Goal: Use online tool/utility: Utilize a website feature to perform a specific function

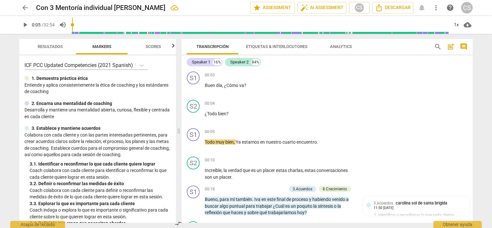
scroll to position [64, 0]
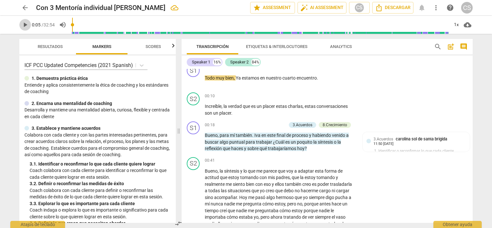
click at [24, 23] on span "play_arrow" at bounding box center [25, 25] width 8 height 8
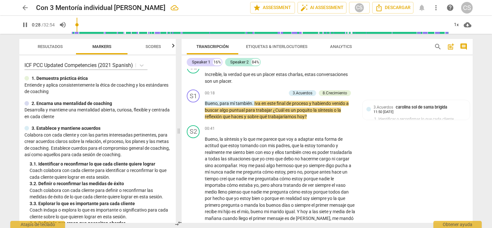
scroll to position [109, 0]
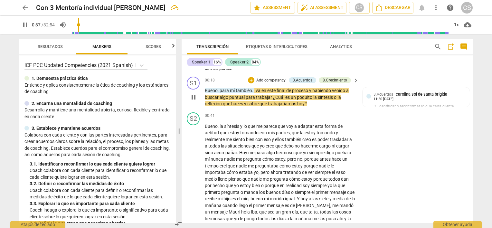
click at [268, 78] on p "Add competency" at bounding box center [270, 81] width 31 height 6
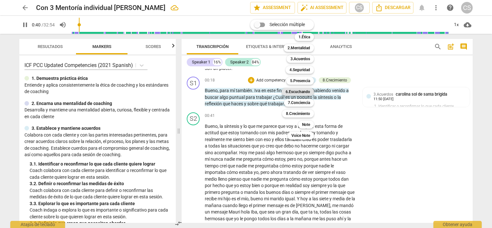
click at [304, 92] on b "6.Escuchando" at bounding box center [297, 92] width 24 height 8
type input "41"
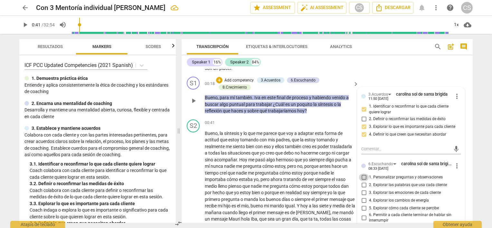
click at [362, 178] on input "1. Personalizar preguntas y observaciones" at bounding box center [363, 177] width 10 height 8
checkbox input "true"
click at [26, 27] on span "play_arrow" at bounding box center [25, 25] width 8 height 8
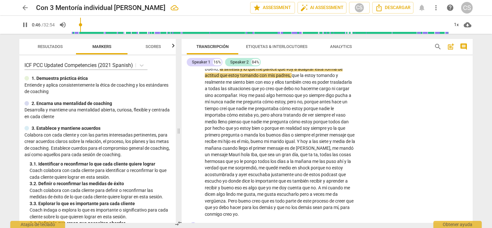
scroll to position [205, 0]
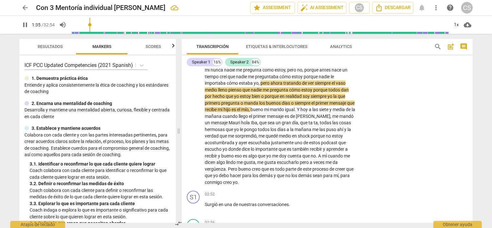
click at [25, 25] on span "pause" at bounding box center [25, 25] width 8 height 8
click at [24, 26] on span "play_arrow" at bounding box center [25, 25] width 8 height 8
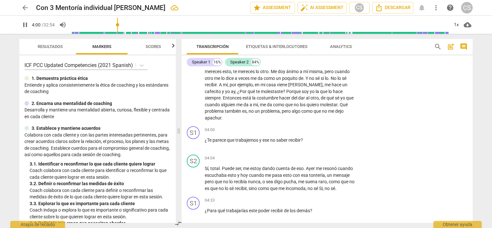
scroll to position [443, 0]
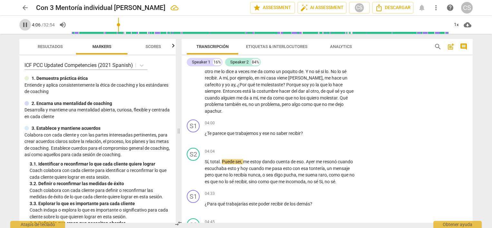
click at [24, 27] on span "pause" at bounding box center [25, 25] width 8 height 8
type input "246"
click at [329, 121] on p "Add competency" at bounding box center [335, 123] width 31 height 6
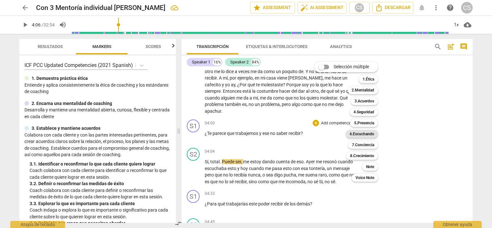
click at [359, 134] on b "6.Escuchando" at bounding box center [361, 134] width 24 height 8
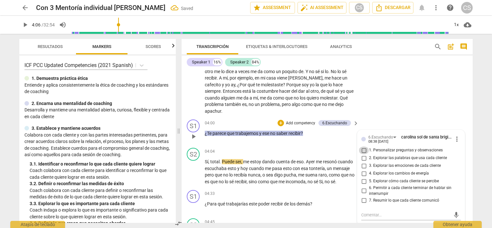
click at [362, 148] on input "1. Personalizar preguntas y observaciones" at bounding box center [363, 150] width 10 height 8
checkbox input "true"
click at [362, 181] on input "5. Explorar cómo cada cliente se percibe" at bounding box center [363, 181] width 10 height 8
checkbox input "true"
click at [291, 121] on p "Add competency" at bounding box center [300, 123] width 31 height 6
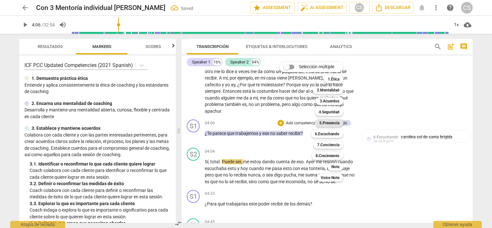
click at [328, 123] on b "5.Presencia" at bounding box center [329, 123] width 20 height 8
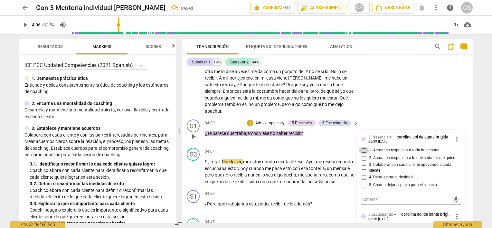
click at [360, 150] on input "1. Actuar en respuesta a toda la persona" at bounding box center [363, 150] width 10 height 8
checkbox input "true"
click at [363, 167] on input "3. Colaborar con cada cliente apoyando a cada cliente" at bounding box center [363, 168] width 10 height 8
checkbox input "true"
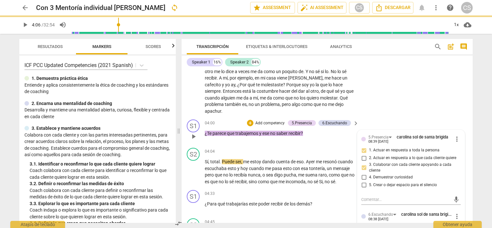
click at [266, 120] on p "Add competency" at bounding box center [269, 123] width 31 height 6
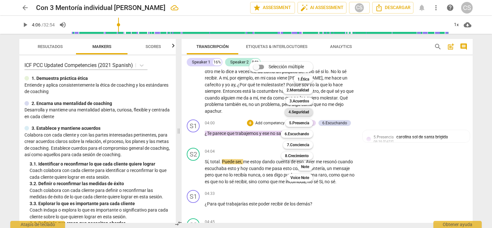
click at [297, 111] on b "4.Seguridad" at bounding box center [298, 112] width 21 height 8
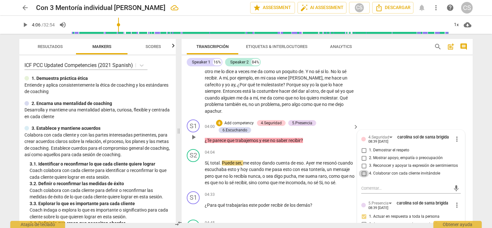
click at [363, 171] on input "4. Colaborar con cada cliente invitándole" at bounding box center [363, 174] width 10 height 8
checkbox input "true"
click at [238, 120] on p "Add competency" at bounding box center [239, 123] width 31 height 6
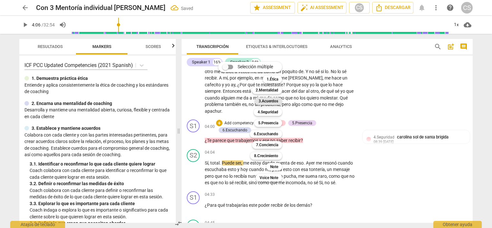
click at [266, 100] on b "3.Acuerdos" at bounding box center [268, 101] width 20 height 8
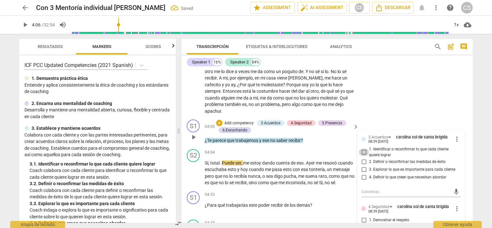
click at [363, 152] on input "1. Identificar o reconfirmar lo que cada cliente quiere lograr" at bounding box center [363, 152] width 10 height 8
checkbox input "true"
click at [363, 166] on input "3. Explorar lo que es importante para cada cliente" at bounding box center [363, 169] width 10 height 8
checkbox input "true"
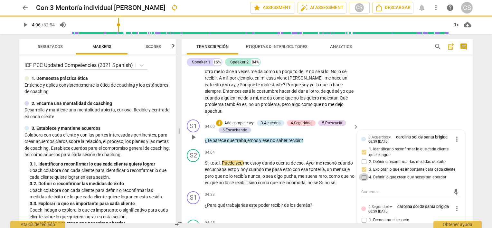
click at [362, 176] on input "4. Definir lo que creen que necesitan abordar" at bounding box center [363, 177] width 10 height 8
checkbox input "true"
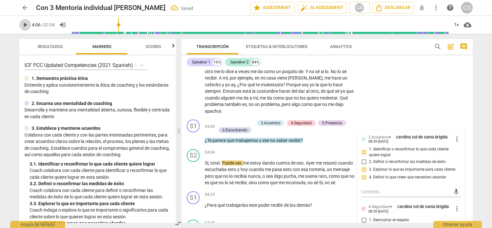
click at [28, 27] on span "play_arrow" at bounding box center [25, 25] width 8 height 8
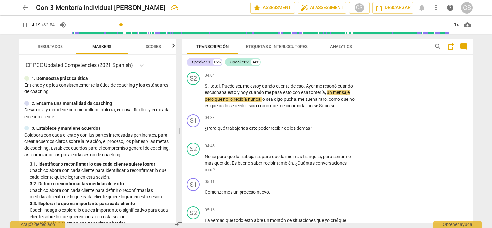
scroll to position [526, 0]
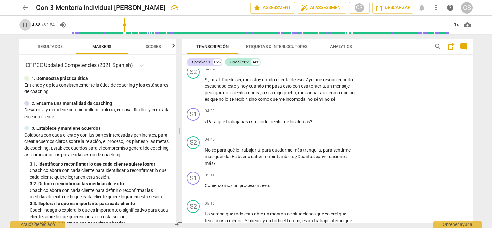
click at [23, 24] on span "pause" at bounding box center [25, 25] width 8 height 8
type input "278"
click at [331, 114] on p "Add competency" at bounding box center [335, 111] width 31 height 6
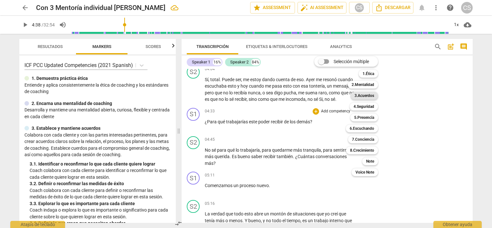
click at [363, 96] on b "3.Acuerdos" at bounding box center [364, 96] width 20 height 8
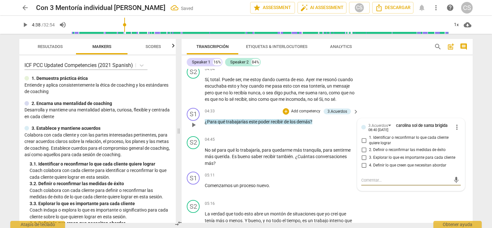
click at [362, 144] on input "1. Identificar o reconfirmar lo que cada cliente quiere lograr" at bounding box center [363, 140] width 10 height 8
checkbox input "true"
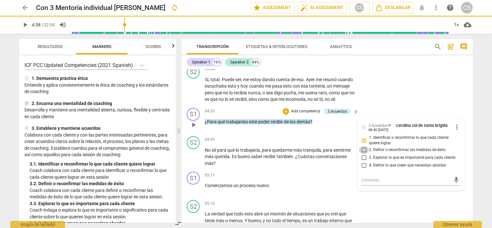
click at [362, 154] on input "2. Definir o reconfirmar las medidas de éxito" at bounding box center [363, 150] width 10 height 8
checkbox input "true"
click at [297, 114] on p "Add competency" at bounding box center [305, 111] width 31 height 6
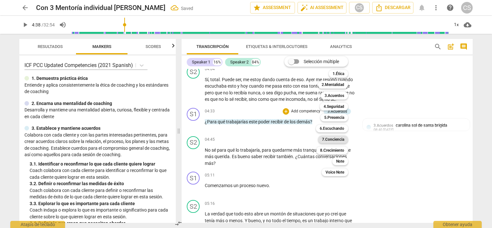
click at [327, 140] on b "7.Conciencia" at bounding box center [333, 139] width 22 height 8
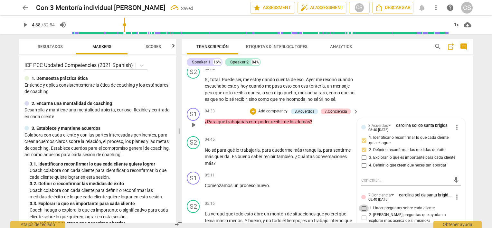
click at [362, 212] on input "1. Hacer preguntas sobre cada cliente" at bounding box center [363, 208] width 10 height 8
checkbox input "true"
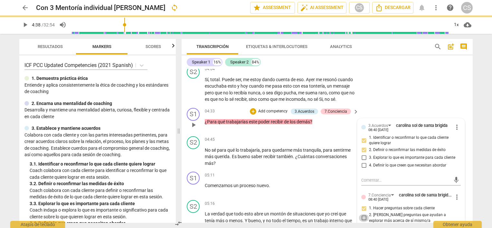
click at [362, 220] on input "2. [PERSON_NAME] preguntas que ayudan a explorar más acerca de sí mismo/a" at bounding box center [363, 218] width 10 height 8
checkbox input "true"
click at [24, 24] on span "play_arrow" at bounding box center [25, 25] width 8 height 8
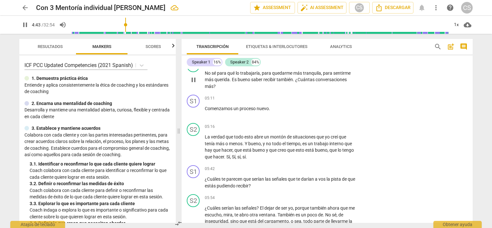
scroll to position [590, 0]
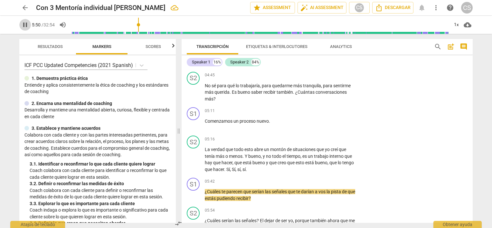
click at [23, 26] on span "pause" at bounding box center [25, 25] width 8 height 8
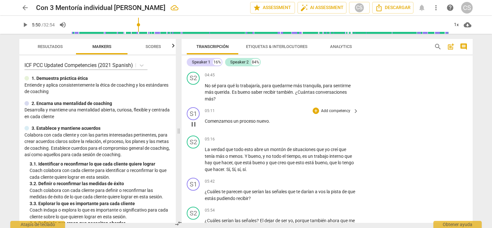
type input "350"
click at [323, 184] on p "Add competency" at bounding box center [335, 182] width 31 height 6
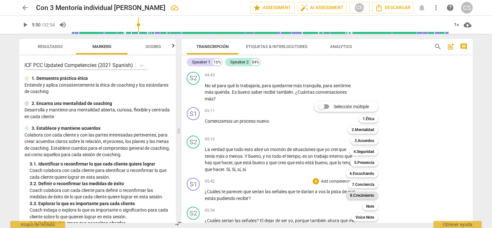
click at [356, 195] on b "8.Сrecimiento" at bounding box center [362, 195] width 24 height 8
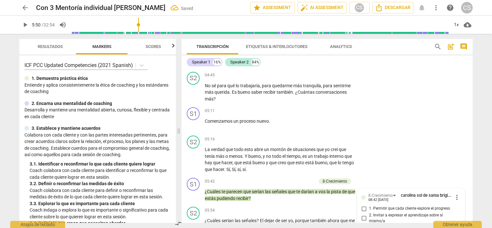
scroll to position [752, 0]
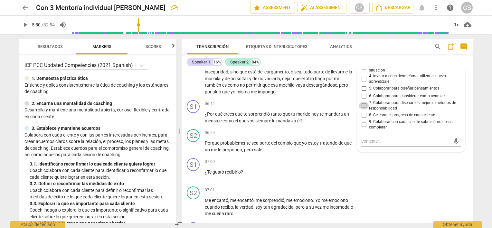
click at [362, 109] on input "7. Colaborar para diseñar los mejores métodos de responsabilidad" at bounding box center [363, 106] width 10 height 8
checkbox input "true"
click at [362, 92] on input "5. Colaborar para diseñar pensamientos" at bounding box center [363, 89] width 10 height 8
checkbox input "true"
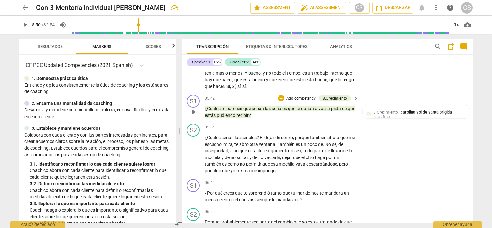
click at [295, 101] on p "Add competency" at bounding box center [300, 99] width 31 height 6
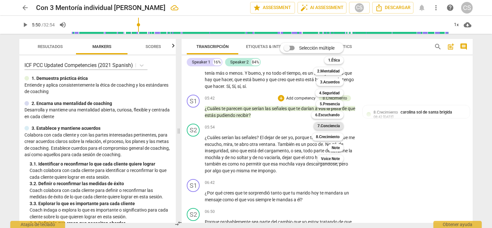
click at [324, 124] on b "7.Conciencia" at bounding box center [328, 126] width 22 height 8
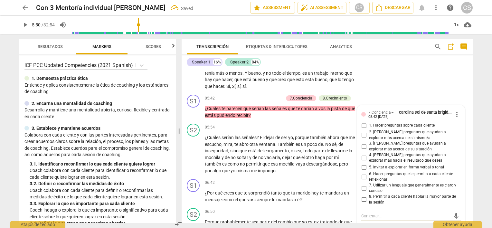
scroll to position [674, 0]
click at [361, 129] on input "1. Hacer preguntas sobre cada cliente" at bounding box center [363, 125] width 10 height 8
checkbox input "true"
click at [362, 138] on input "2. [PERSON_NAME] preguntas que ayudan a explorar más acerca de sí mismo/a" at bounding box center [363, 135] width 10 height 8
checkbox input "true"
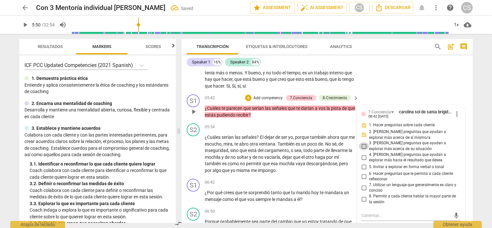
click at [362, 150] on input "3. [PERSON_NAME] preguntas que ayudan a explorar más acerca de su situación" at bounding box center [363, 146] width 10 height 8
checkbox input "true"
click at [364, 161] on input "4. [PERSON_NAME] preguntas que ayudan a explorar más hacia el resultado que des…" at bounding box center [363, 157] width 10 height 8
checkbox input "true"
click at [363, 191] on input "7. Utilizar un lenguaje que generalmente es claro y conciso" at bounding box center [363, 188] width 10 height 8
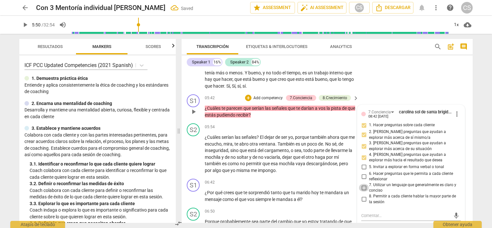
checkbox input "true"
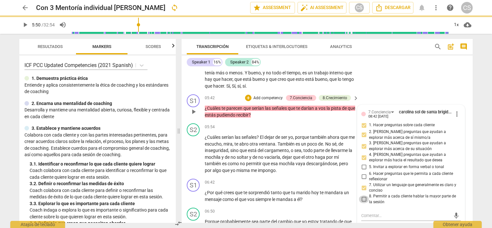
click at [363, 203] on input "8. Permitir a cada cliente hablar la mayor parte de la sesión" at bounding box center [363, 199] width 10 height 8
checkbox input "true"
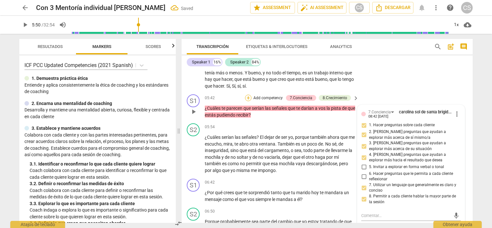
click at [250, 101] on div "+" at bounding box center [248, 98] width 6 height 6
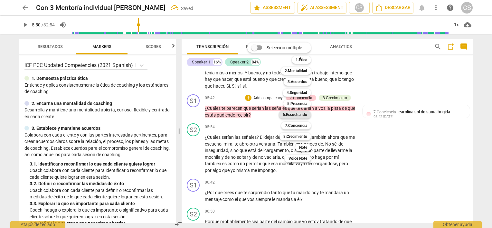
click at [291, 115] on b "6.Escuchando" at bounding box center [294, 115] width 24 height 8
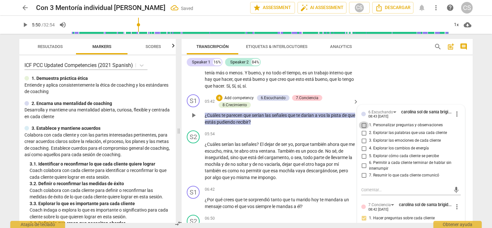
click at [362, 129] on input "1. Personalizar preguntas y observaciones" at bounding box center [363, 125] width 10 height 8
checkbox input "true"
click at [245, 100] on p "Add competency" at bounding box center [239, 98] width 31 height 6
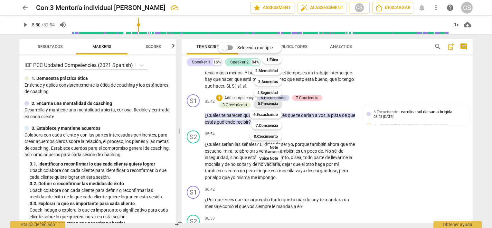
click at [265, 102] on b "5.Presencia" at bounding box center [268, 104] width 20 height 8
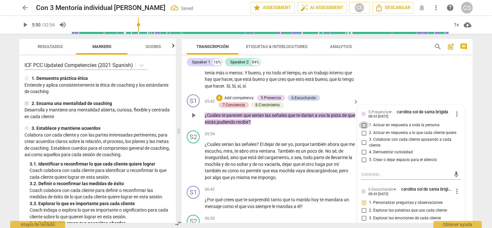
click at [363, 129] on input "1. Actuar en respuesta a toda la persona" at bounding box center [363, 125] width 10 height 8
checkbox input "true"
click at [361, 156] on input "4. Demuestrar curiosidad" at bounding box center [363, 152] width 10 height 8
checkbox input "true"
click at [228, 101] on p "Add competency" at bounding box center [239, 98] width 31 height 6
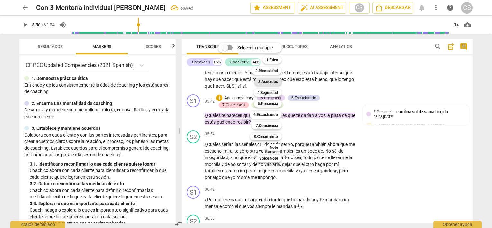
click at [267, 82] on b "3.Acuerdos" at bounding box center [268, 82] width 20 height 8
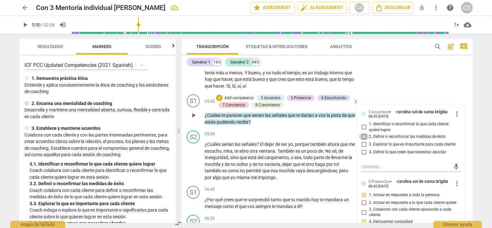
click at [363, 140] on input "2. Definir o reconfirmar las medidas de éxito" at bounding box center [363, 137] width 10 height 8
checkbox input "true"
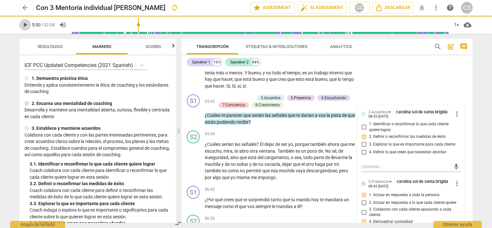
click at [23, 23] on span "play_arrow" at bounding box center [25, 25] width 8 height 8
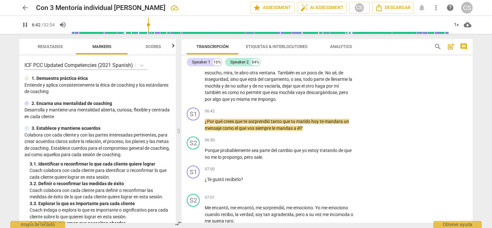
scroll to position [758, 0]
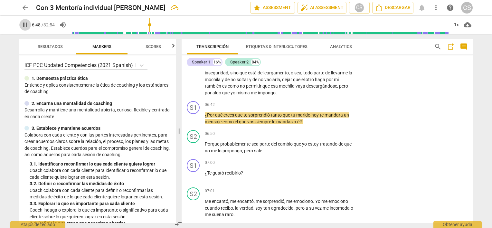
click at [24, 26] on span "pause" at bounding box center [25, 25] width 8 height 8
type input "409"
click at [344, 108] on p "Add competency" at bounding box center [335, 105] width 31 height 6
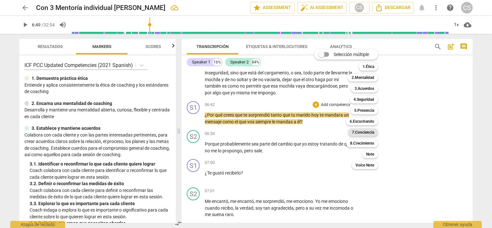
click at [360, 133] on b "7.Conciencia" at bounding box center [363, 132] width 22 height 8
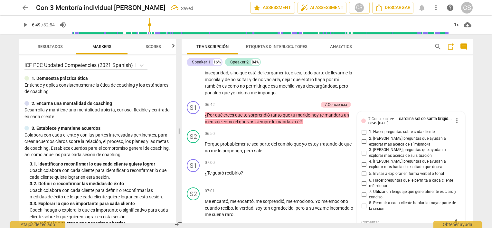
scroll to position [839, 0]
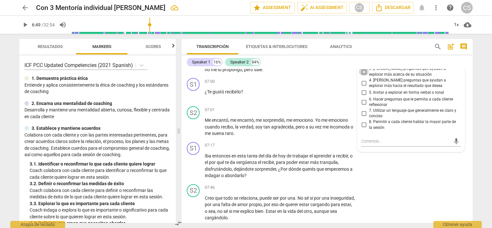
click at [362, 76] on input "3. [PERSON_NAME] preguntas que ayudan a explorar más acerca de su situación" at bounding box center [363, 72] width 10 height 8
checkbox input "true"
click at [362, 96] on input "5. Invitar a explorar en forma verbal o tonal" at bounding box center [363, 93] width 10 height 8
checkbox input "true"
click at [396, 172] on div "S1 play_arrow pause 07:17 + Add competency keyboard_arrow_right Iba entonces en…" at bounding box center [326, 160] width 291 height 42
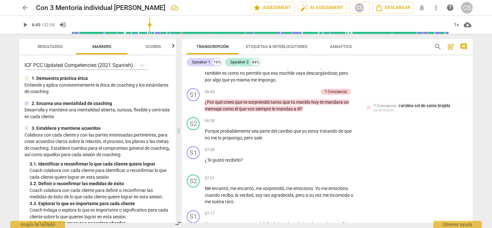
scroll to position [745, 0]
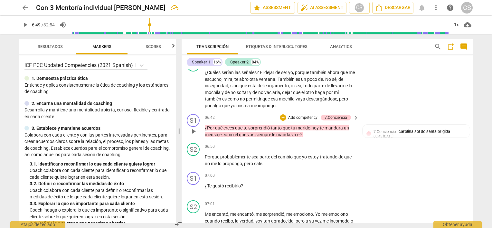
click at [288, 121] on p "Add competency" at bounding box center [302, 118] width 31 height 6
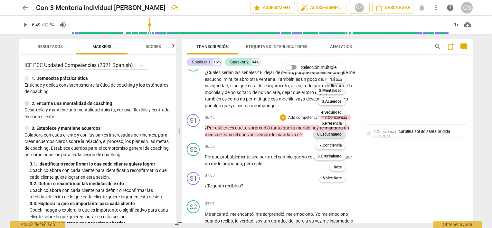
click at [331, 134] on b "6.Escuchando" at bounding box center [329, 134] width 24 height 8
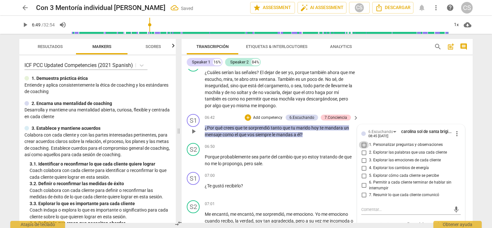
click at [362, 149] on input "1. Personalizar preguntas y observaciones" at bounding box center [363, 145] width 10 height 8
checkbox input "true"
click at [363, 179] on input "5. Explorar cómo cada cliente se percibe" at bounding box center [363, 176] width 10 height 8
checkbox input "true"
click at [259, 120] on p "Add competency" at bounding box center [267, 118] width 31 height 6
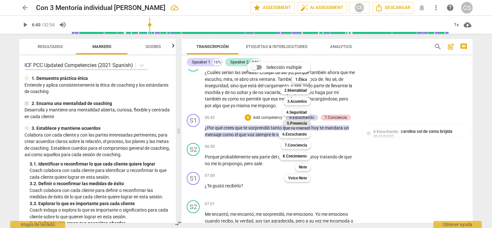
click at [293, 123] on b "5.Presencia" at bounding box center [297, 123] width 20 height 8
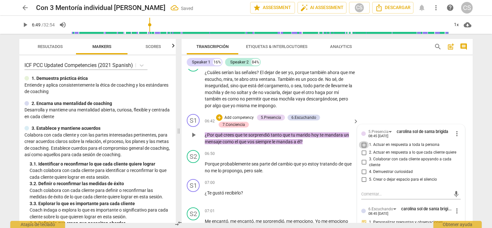
click at [363, 149] on input "1. Actuar en respuesta a toda la persona" at bounding box center [363, 145] width 10 height 8
checkbox input "true"
click at [362, 175] on input "4. Demuestrar curiosidad" at bounding box center [363, 172] width 10 height 8
checkbox input "true"
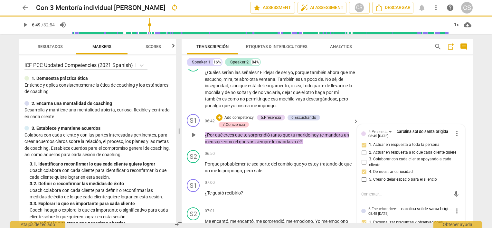
click at [233, 120] on p "Add competency" at bounding box center [239, 118] width 31 height 6
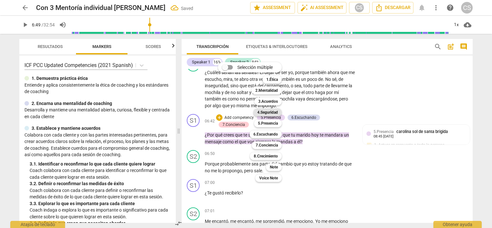
click at [266, 112] on b "4.Seguridad" at bounding box center [267, 112] width 21 height 8
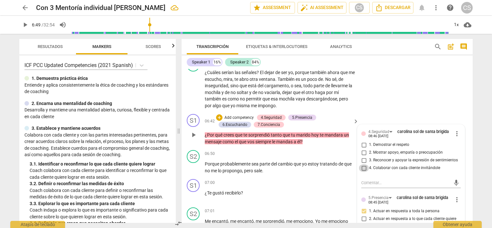
click at [362, 172] on input "4. Colaborar con cada cliente invitándole" at bounding box center [363, 168] width 10 height 8
checkbox input "true"
click at [22, 23] on span "play_arrow" at bounding box center [25, 25] width 8 height 8
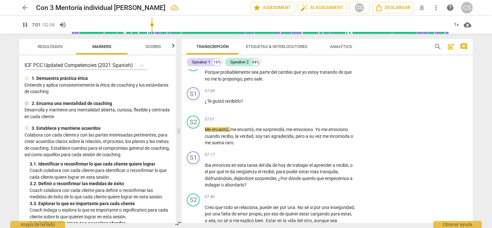
scroll to position [844, 0]
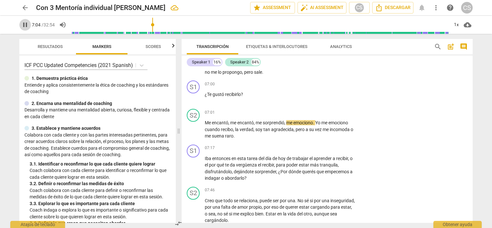
click at [23, 24] on span "pause" at bounding box center [25, 25] width 8 height 8
type input "425"
click at [330, 87] on p "Add competency" at bounding box center [335, 84] width 31 height 6
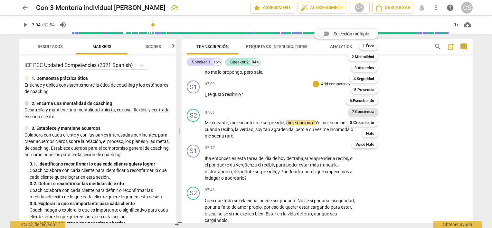
click at [358, 112] on b "7.Conciencia" at bounding box center [363, 112] width 22 height 8
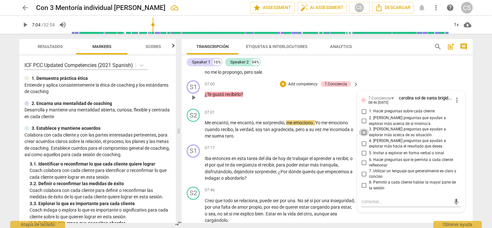
click at [362, 136] on input "3. [PERSON_NAME] preguntas que ayudan a explorar más acerca de su situación" at bounding box center [363, 132] width 10 height 8
checkbox input "true"
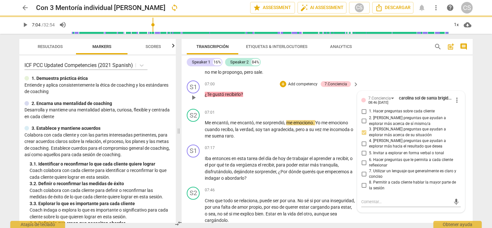
click at [299, 87] on p "Add competency" at bounding box center [302, 84] width 31 height 6
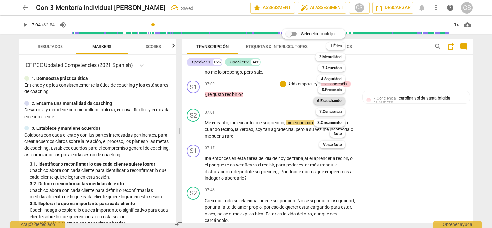
click at [327, 101] on b "6.Escuchando" at bounding box center [329, 101] width 24 height 8
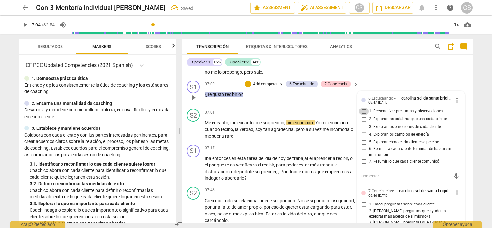
click at [363, 115] on input "1. Personalizar preguntas y observaciones" at bounding box center [363, 111] width 10 height 8
checkbox input "true"
click at [361, 146] on input "5. Explorar cómo cada cliente se percibe" at bounding box center [363, 142] width 10 height 8
checkbox input "true"
click at [256, 87] on p "Add competency" at bounding box center [267, 84] width 31 height 6
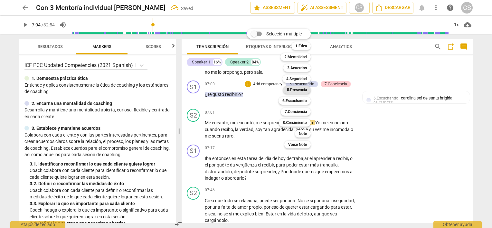
click at [301, 89] on b "5.Presencia" at bounding box center [297, 90] width 20 height 8
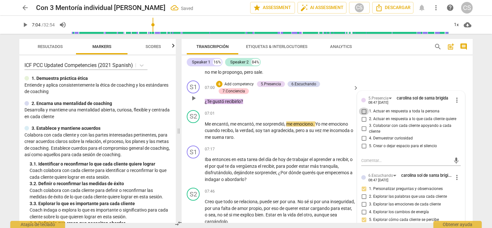
click at [364, 115] on input "1. Actuar en respuesta a toda la persona" at bounding box center [363, 111] width 10 height 8
checkbox input "true"
click at [363, 132] on input "3. Colaborar con cada cliente apoyando a cada cliente" at bounding box center [363, 129] width 10 height 8
checkbox input "true"
click at [26, 26] on span "play_arrow" at bounding box center [25, 25] width 8 height 8
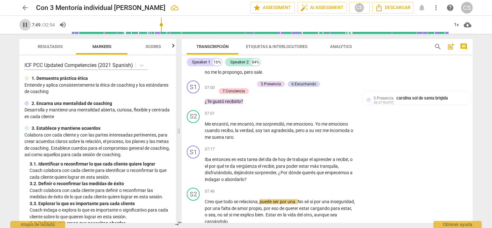
click at [24, 22] on span "pause" at bounding box center [25, 25] width 8 height 8
type input "470"
click at [326, 151] on div "+ Add competency" at bounding box center [331, 149] width 38 height 6
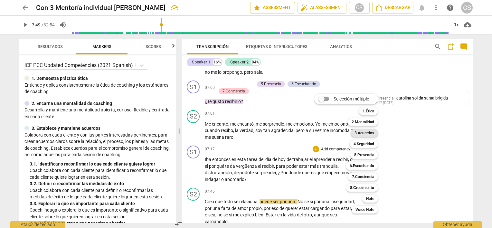
click at [360, 133] on b "3.Acuerdos" at bounding box center [364, 133] width 20 height 8
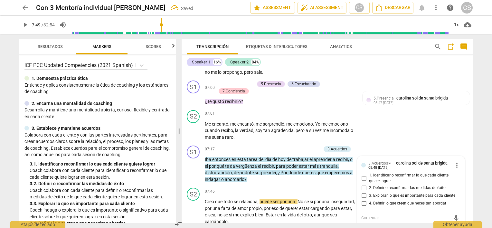
scroll to position [846, 0]
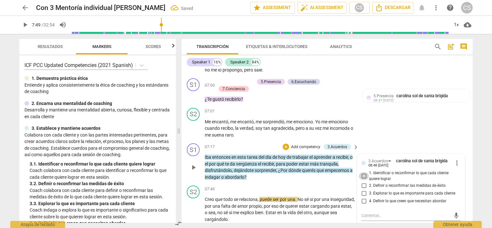
click at [362, 180] on input "1. Identificar o reconfirmar lo que cada cliente quiere lograr" at bounding box center [363, 176] width 10 height 8
checkbox input "true"
click at [362, 205] on input "4. Definir lo que creen que necesitan abordar" at bounding box center [363, 201] width 10 height 8
checkbox input "true"
click at [293, 150] on p "Add competency" at bounding box center [305, 147] width 31 height 6
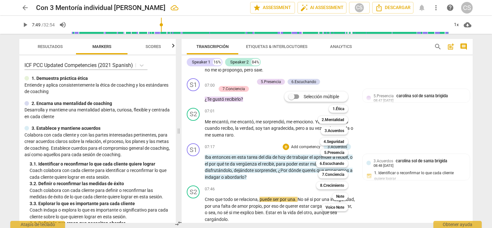
click at [24, 26] on div at bounding box center [246, 114] width 492 height 228
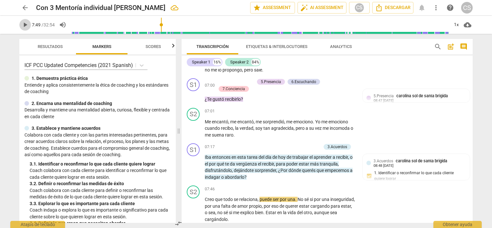
click at [24, 25] on span "play_arrow" at bounding box center [25, 25] width 8 height 8
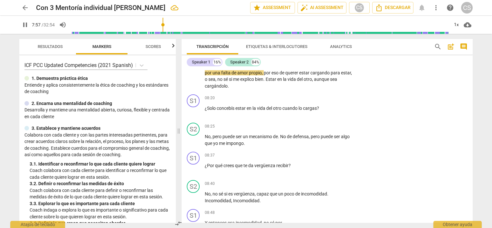
scroll to position [986, 0]
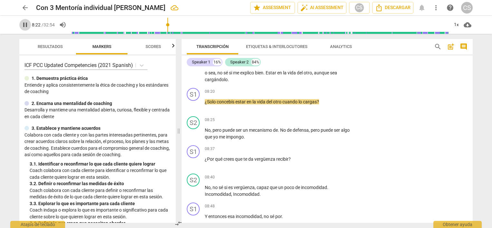
click at [23, 24] on span "pause" at bounding box center [25, 25] width 8 height 8
type input "503"
click at [336, 95] on p "Add competency" at bounding box center [335, 92] width 31 height 6
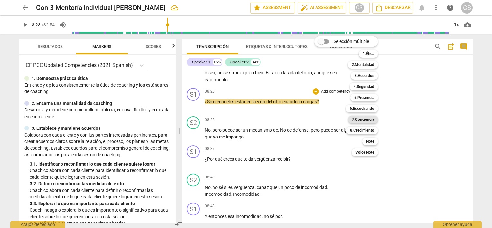
click at [360, 117] on b "7.Conciencia" at bounding box center [363, 119] width 22 height 8
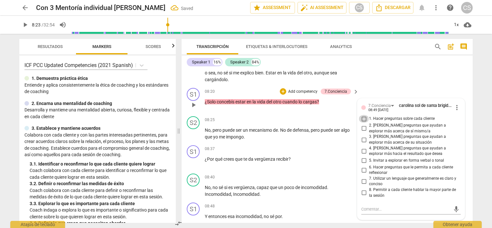
click at [362, 122] on input "1. Hacer preguntas sobre cada cliente" at bounding box center [363, 119] width 10 height 8
checkbox input "true"
click at [362, 132] on input "2. [PERSON_NAME] preguntas que ayudan a explorar más acerca de sí mismo/a" at bounding box center [363, 128] width 10 height 8
checkbox input "true"
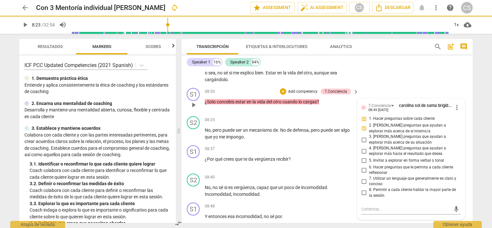
click at [362, 143] on input "3. [PERSON_NAME] preguntas que ayudan a explorar más acerca de su situación" at bounding box center [363, 140] width 10 height 8
checkbox input "true"
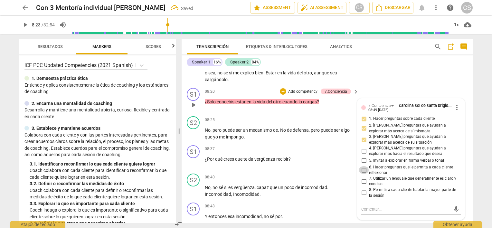
click at [364, 174] on input "6. Hacer preguntas que le permita a cada cliente reflexionar" at bounding box center [363, 170] width 10 height 8
checkbox input "true"
click at [302, 95] on p "Add competency" at bounding box center [302, 92] width 31 height 6
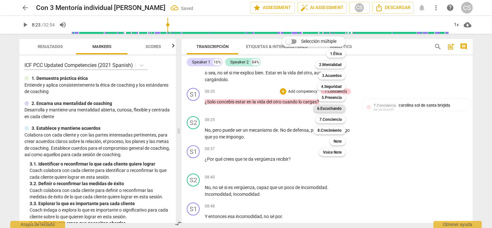
click at [325, 106] on b "6.Escuchando" at bounding box center [329, 109] width 24 height 8
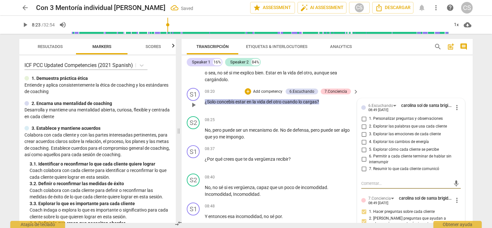
click at [361, 123] on input "1. Personalizar preguntas y observaciones" at bounding box center [363, 119] width 10 height 8
checkbox input "true"
click at [361, 130] on input "2. Explorar las palabras que usa cada cliente" at bounding box center [363, 127] width 10 height 8
checkbox input "true"
click at [362, 153] on input "5. Explorar cómo cada cliente se percibe" at bounding box center [363, 150] width 10 height 8
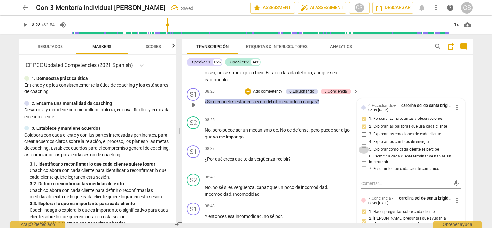
checkbox input "true"
click at [256, 94] on p "Add competency" at bounding box center [267, 92] width 31 height 6
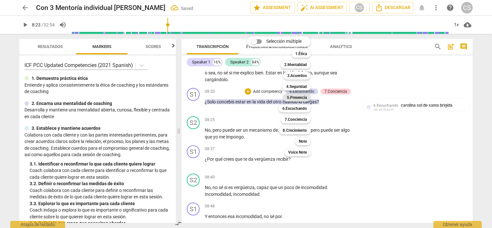
click at [294, 97] on b "5.Presencia" at bounding box center [297, 98] width 20 height 8
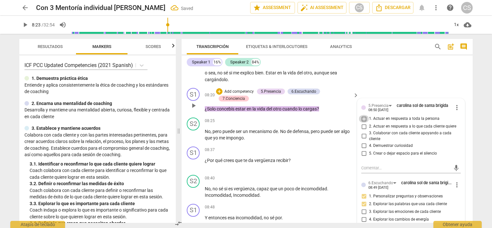
click at [360, 122] on input "1. Actuar en respuesta a toda la persona" at bounding box center [363, 119] width 10 height 8
checkbox input "true"
click at [362, 149] on input "4. Demuestrar curiosidad" at bounding box center [363, 146] width 10 height 8
checkbox input "true"
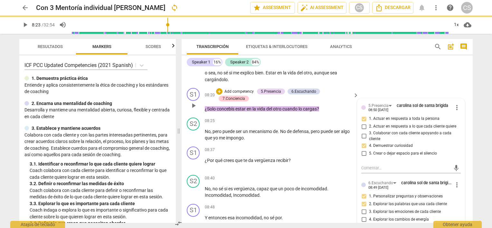
click at [230, 95] on p "Add competency" at bounding box center [239, 92] width 31 height 6
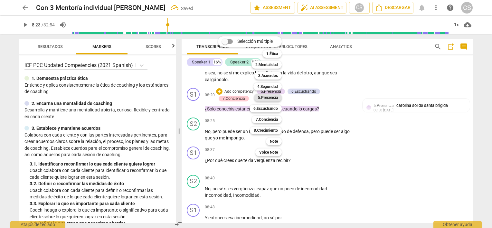
click at [267, 98] on b "5.Presencia" at bounding box center [268, 98] width 20 height 8
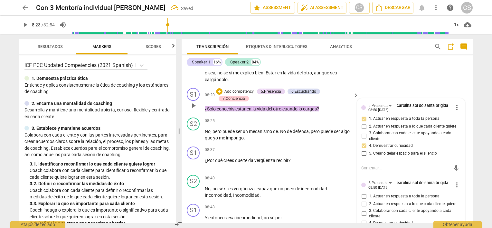
click at [231, 95] on p "Add competency" at bounding box center [239, 92] width 31 height 6
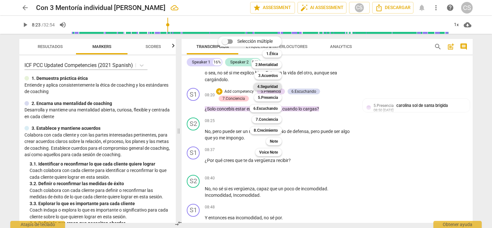
click at [269, 86] on b "4.Seguridad" at bounding box center [267, 87] width 21 height 8
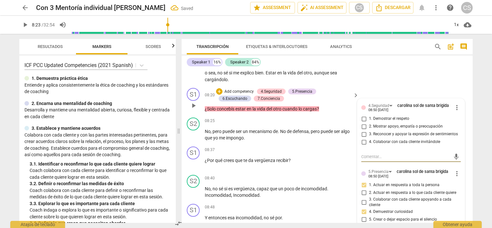
click at [363, 123] on input "1. Demostrar el respeto" at bounding box center [363, 119] width 10 height 8
checkbox input "true"
click at [362, 130] on input "2. Mostrar apoyo, empatía o preocupación" at bounding box center [363, 127] width 10 height 8
checkbox input "true"
click at [24, 25] on span "play_arrow" at bounding box center [25, 25] width 8 height 8
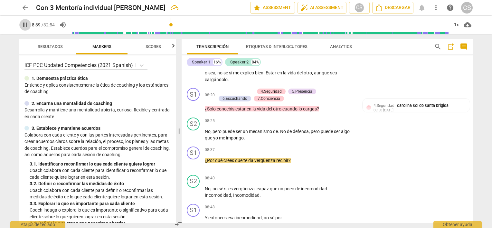
click at [25, 25] on span "pause" at bounding box center [25, 25] width 8 height 8
click at [325, 153] on p "Add competency" at bounding box center [335, 150] width 31 height 6
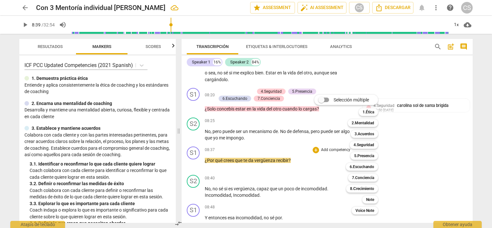
click at [407, 136] on div at bounding box center [246, 114] width 492 height 228
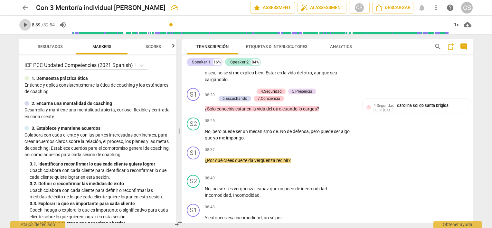
click at [26, 24] on span "play_arrow" at bounding box center [25, 25] width 8 height 8
click at [26, 24] on span "pause" at bounding box center [25, 25] width 8 height 8
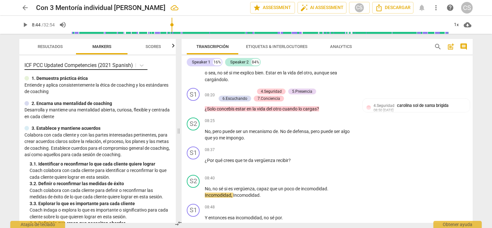
type input "525"
click at [331, 151] on div "+ Add competency" at bounding box center [331, 150] width 38 height 6
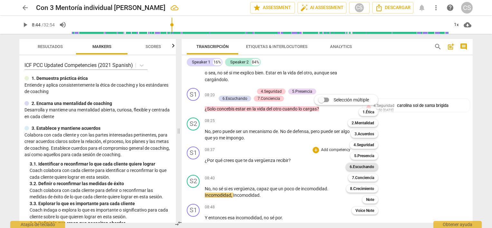
click at [365, 164] on b "6.Escuchando" at bounding box center [361, 167] width 24 height 8
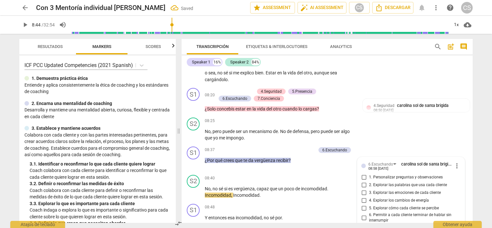
scroll to position [1086, 0]
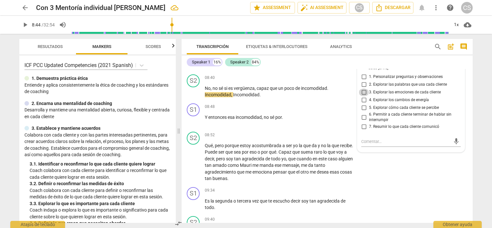
click at [364, 96] on input "3. Explorar las emociones de cada cliente" at bounding box center [363, 92] width 10 height 8
checkbox input "true"
click at [22, 25] on span "play_arrow" at bounding box center [25, 25] width 8 height 8
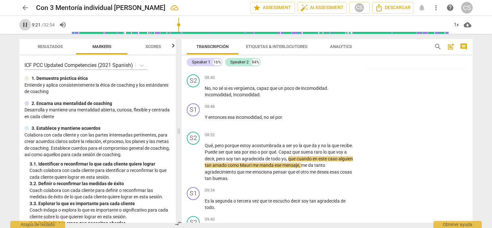
click at [22, 25] on span "pause" at bounding box center [25, 25] width 8 height 8
click at [23, 25] on span "play_arrow" at bounding box center [25, 25] width 8 height 8
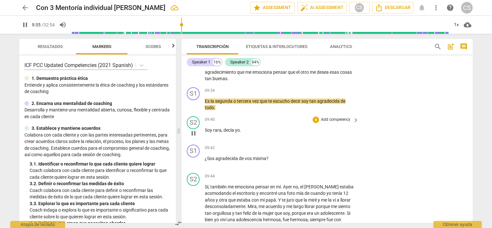
scroll to position [1205, 0]
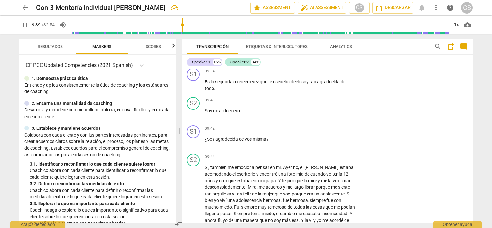
click at [471, 119] on div "S1 play_arrow pause 00:03 + Add competency keyboard_arrow_right Buen día , ¿Cóm…" at bounding box center [326, 146] width 291 height 154
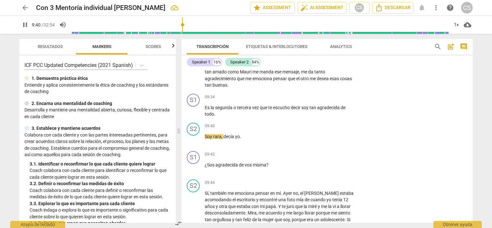
scroll to position [1192, 0]
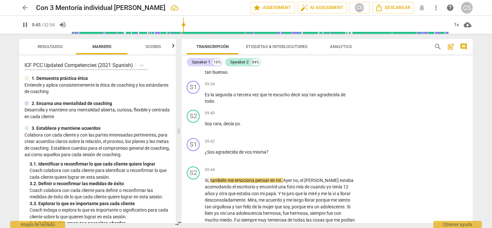
click at [23, 24] on span "pause" at bounding box center [25, 25] width 8 height 8
type input "586"
click at [326, 144] on p "Add competency" at bounding box center [335, 142] width 31 height 6
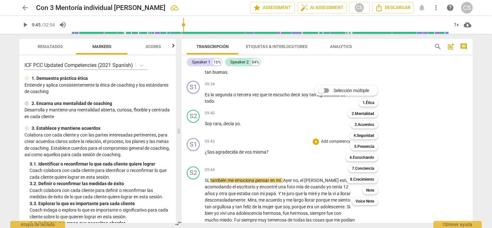
click at [25, 25] on div at bounding box center [246, 114] width 492 height 228
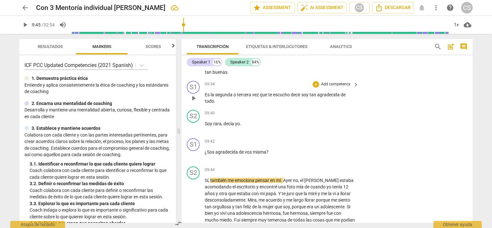
click at [335, 87] on p "Add competency" at bounding box center [335, 84] width 31 height 6
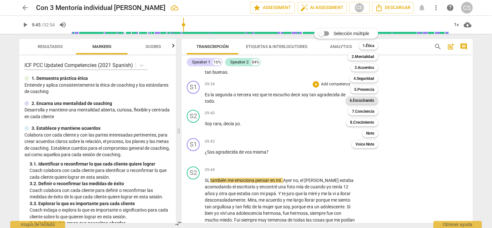
click at [363, 99] on b "6.Escuchando" at bounding box center [361, 101] width 24 height 8
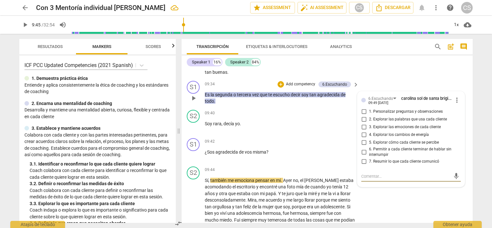
click at [362, 145] on input "5. Explorar cómo cada cliente se percibe" at bounding box center [363, 143] width 10 height 8
checkbox input "true"
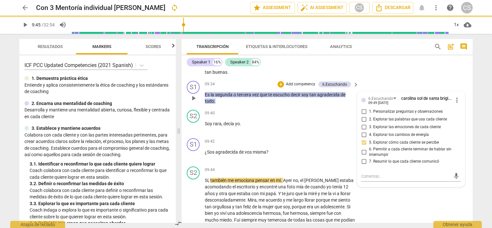
click at [290, 84] on div "+ Add competency 6.Escuchando" at bounding box center [313, 84] width 73 height 7
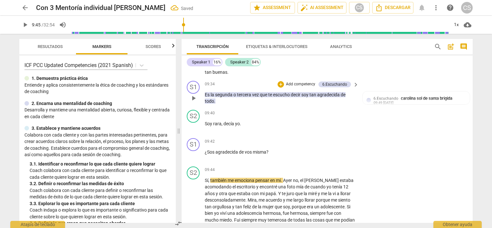
click at [298, 87] on p "Add competency" at bounding box center [300, 84] width 31 height 6
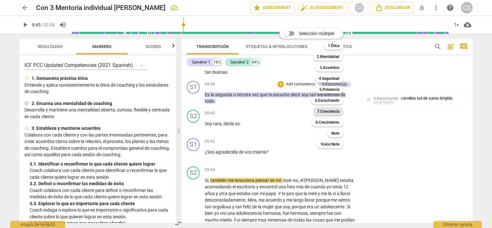
click at [320, 113] on b "7.Conciencia" at bounding box center [328, 111] width 22 height 8
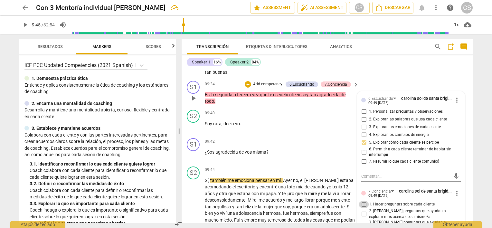
click at [362, 207] on input "1. Hacer preguntas sobre cada cliente" at bounding box center [363, 204] width 10 height 8
checkbox input "true"
click at [324, 144] on p "Add competency" at bounding box center [335, 142] width 31 height 6
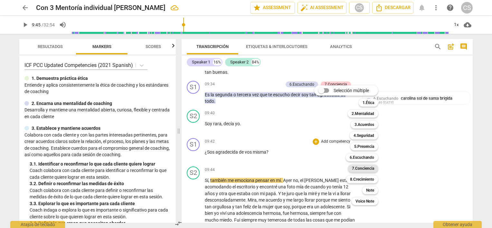
click at [357, 168] on b "7.Conciencia" at bounding box center [363, 168] width 22 height 8
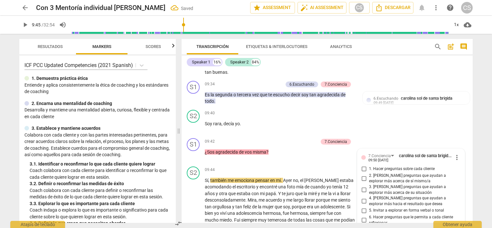
scroll to position [1309, 0]
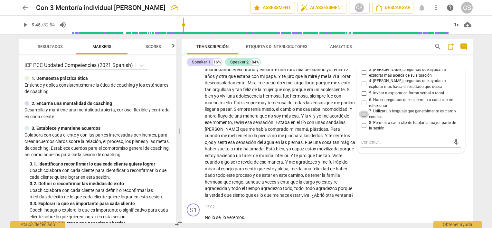
click at [363, 117] on input "7. Utilizar un lenguaje que generalmente es claro y conciso" at bounding box center [363, 114] width 10 height 8
checkbox input "true"
click at [363, 97] on input "5. Invitar a explorar en forma verbal o tonal" at bounding box center [363, 93] width 10 height 8
checkbox input "true"
click at [362, 107] on input "6. Hacer preguntas que le permita a cada cliente reflexionar" at bounding box center [363, 103] width 10 height 8
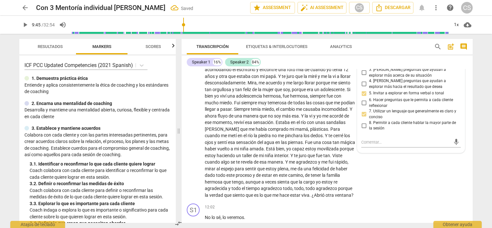
checkbox input "true"
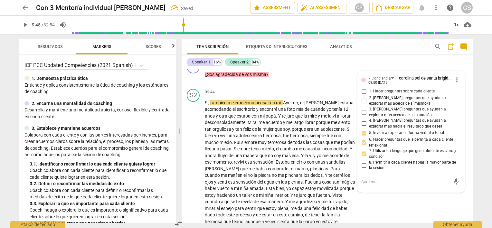
scroll to position [1263, 0]
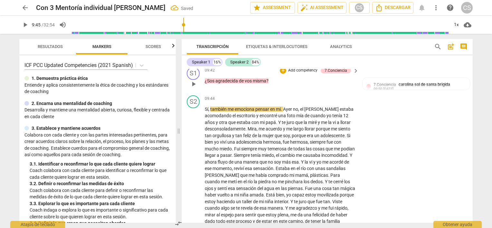
click at [303, 73] on p "Add competency" at bounding box center [302, 71] width 31 height 6
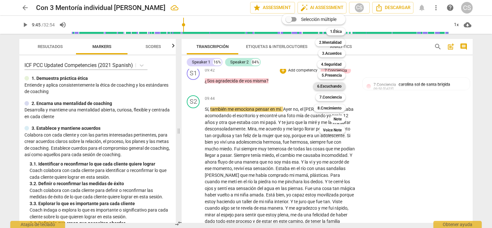
click at [326, 88] on b "6.Escuchando" at bounding box center [329, 86] width 24 height 8
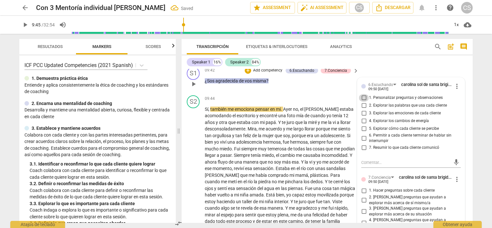
click at [361, 102] on input "1. Personalizar preguntas y observaciones" at bounding box center [363, 98] width 10 height 8
checkbox input "true"
click at [363, 133] on input "5. Explorar cómo cada cliente se percibe" at bounding box center [363, 129] width 10 height 8
checkbox input "true"
click at [253, 72] on p "Add competency" at bounding box center [267, 71] width 31 height 6
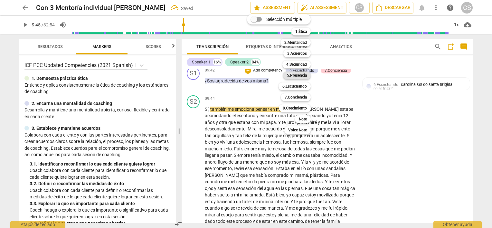
click at [295, 73] on b "5.Presencia" at bounding box center [297, 75] width 20 height 8
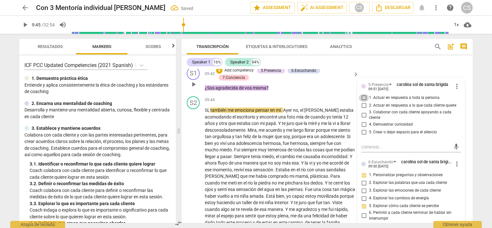
click at [362, 100] on input "1. Actuar en respuesta a toda la persona" at bounding box center [363, 98] width 10 height 8
checkbox input "true"
click at [363, 118] on input "3. Colaborar con cada cliente apoyando a cada cliente" at bounding box center [363, 115] width 10 height 8
checkbox input "true"
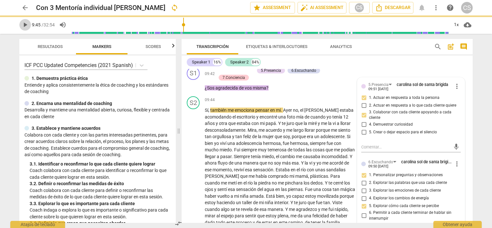
click at [25, 23] on span "play_arrow" at bounding box center [25, 25] width 8 height 8
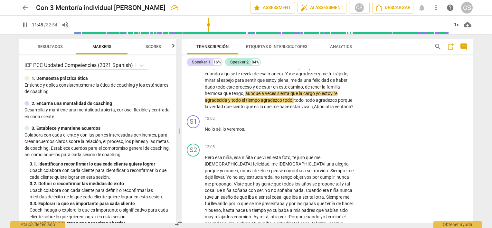
scroll to position [1406, 0]
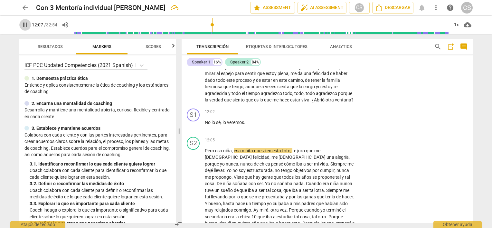
click at [25, 27] on span "pause" at bounding box center [25, 25] width 8 height 8
type input "727"
click at [325, 115] on p "Add competency" at bounding box center [335, 112] width 31 height 6
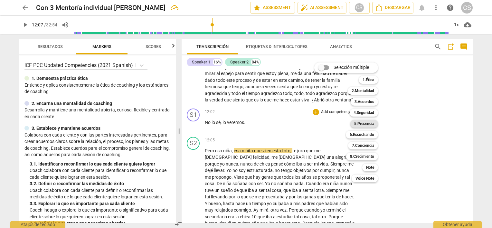
click at [357, 124] on b "5.Presencia" at bounding box center [364, 124] width 20 height 8
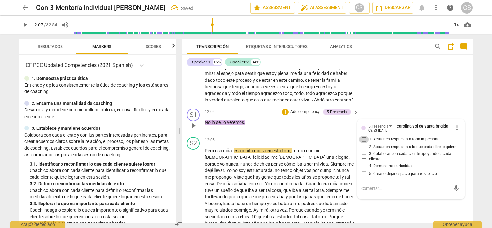
click at [363, 143] on input "1. Actuar en respuesta a toda la persona" at bounding box center [363, 139] width 10 height 8
checkbox input "true"
click at [362, 178] on input "5. Crear o dejar espacio para el silencio" at bounding box center [363, 174] width 10 height 8
checkbox input "true"
click at [25, 24] on span "play_arrow" at bounding box center [25, 25] width 8 height 8
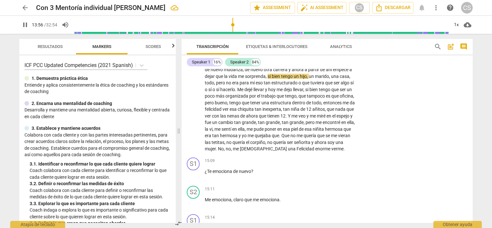
scroll to position [1631, 0]
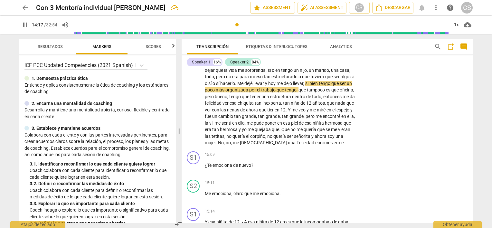
click at [469, 140] on div "S2 play_arrow pause 12:05 + Add competency keyboard_arrow_right Pero esa niña ,…" at bounding box center [326, 29] width 291 height 240
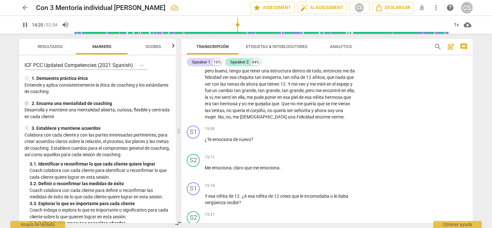
scroll to position [1664, 0]
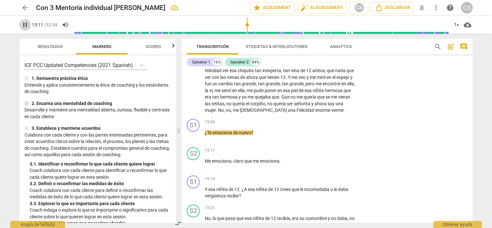
click at [26, 26] on span "pause" at bounding box center [25, 25] width 8 height 8
type input "911"
click at [327, 125] on p "Add competency" at bounding box center [335, 122] width 31 height 6
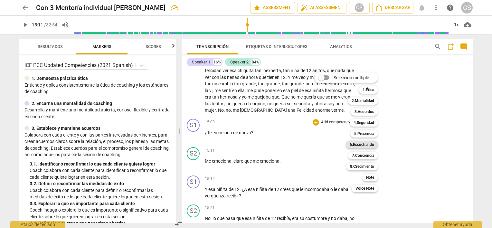
click at [359, 144] on b "6.Escuchando" at bounding box center [361, 145] width 24 height 8
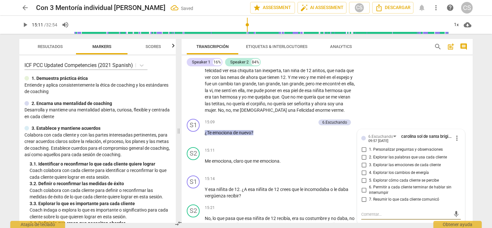
scroll to position [1668, 0]
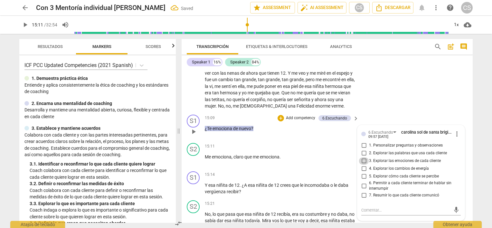
click at [362, 165] on input "3. Explorar las emociones de cada cliente" at bounding box center [363, 161] width 10 height 8
checkbox input "true"
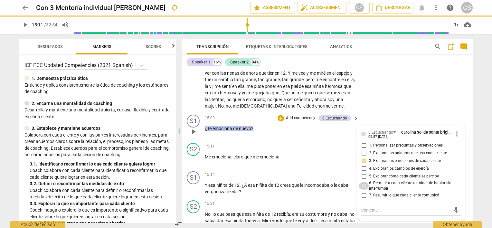
click at [361, 189] on input "6. Permitir a cada cliente terminar de hablar sin interrumpir" at bounding box center [363, 186] width 10 height 8
checkbox input "true"
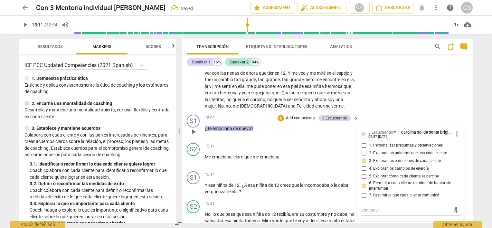
click at [306, 121] on p "Add competency" at bounding box center [300, 118] width 31 height 6
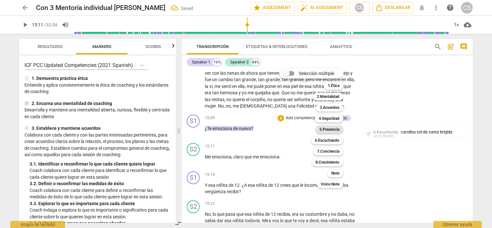
click at [326, 127] on b "5.Presencia" at bounding box center [329, 129] width 20 height 8
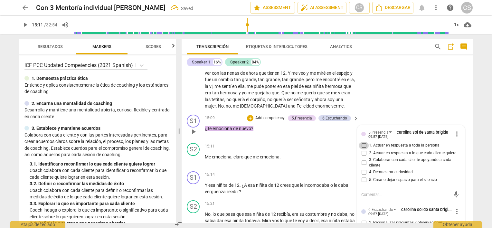
click at [362, 149] on input "1. Actuar en respuesta a toda la persona" at bounding box center [363, 146] width 10 height 8
checkbox input "true"
click at [270, 121] on p "Add competency" at bounding box center [269, 118] width 31 height 6
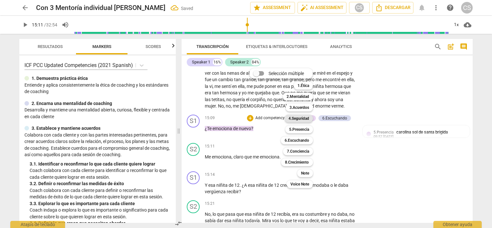
click at [294, 119] on b "4.Seguridad" at bounding box center [298, 119] width 21 height 8
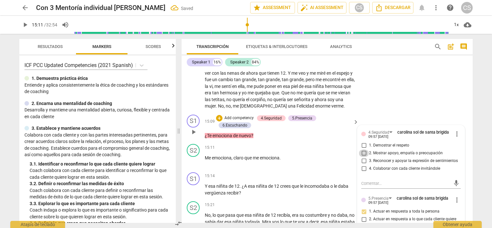
click at [360, 157] on input "2. Mostrar apoyo, empatía o preocupación" at bounding box center [363, 153] width 10 height 8
checkbox input "true"
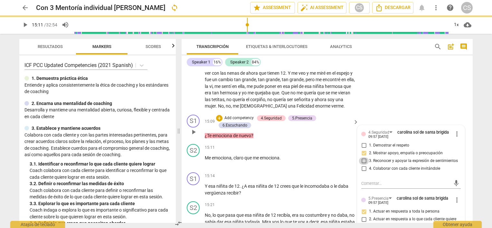
click at [363, 165] on input "3. Reconocer y apoyar la expresión de sentimientos" at bounding box center [363, 161] width 10 height 8
checkbox input "true"
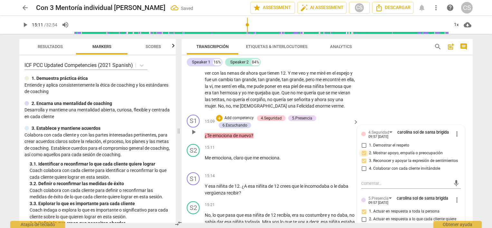
click at [363, 157] on input "2. Mostrar apoyo, empatía o preocupación" at bounding box center [363, 153] width 10 height 8
checkbox input "false"
click at [25, 27] on span "play_arrow" at bounding box center [25, 25] width 8 height 8
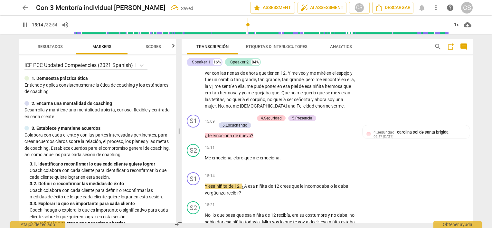
click at [471, 139] on div "Transcripción Etiquetas & Interlocutores Analytics search post_add comment Spea…" at bounding box center [328, 131] width 299 height 194
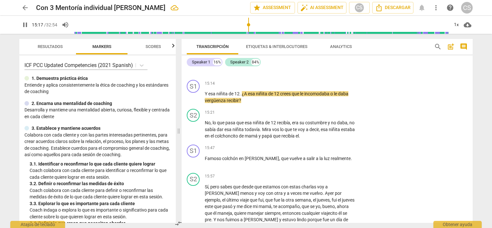
scroll to position [1766, 0]
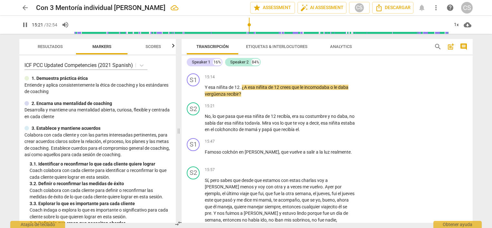
click at [24, 23] on span "pause" at bounding box center [25, 25] width 8 height 8
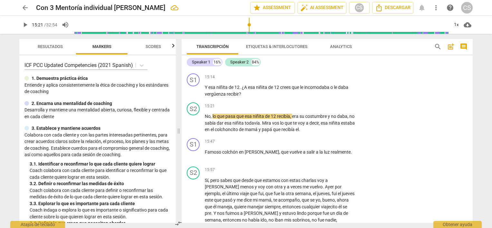
type input "922"
click at [324, 80] on p "Add competency" at bounding box center [335, 77] width 31 height 6
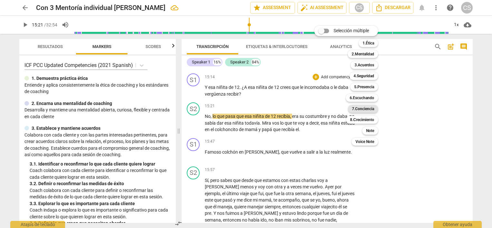
click at [357, 108] on b "7.Conciencia" at bounding box center [363, 109] width 22 height 8
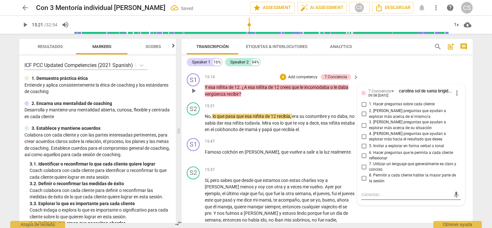
click at [363, 159] on input "6. Hacer preguntas que le permita a cada cliente reflexionar" at bounding box center [363, 156] width 10 height 8
checkbox input "true"
click at [362, 182] on input "8. Permitir a cada cliente hablar la mayor parte de la sesión" at bounding box center [363, 178] width 10 height 8
checkbox input "true"
click at [363, 118] on input "2. [PERSON_NAME] preguntas que ayudan a explorar más acerca de sí mismo/a" at bounding box center [363, 114] width 10 height 8
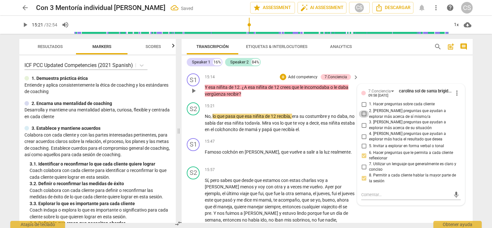
checkbox input "true"
click at [300, 80] on p "Add competency" at bounding box center [302, 77] width 31 height 6
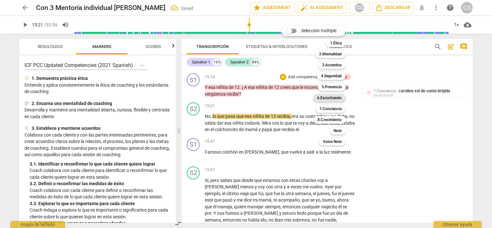
click at [327, 96] on b "6.Escuchando" at bounding box center [329, 98] width 24 height 8
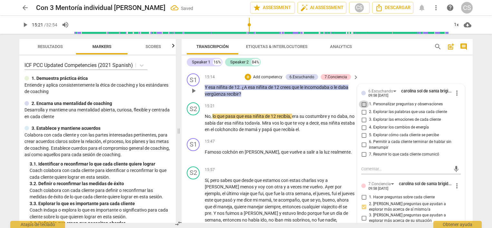
click at [360, 108] on input "1. Personalizar preguntas y observaciones" at bounding box center [363, 104] width 10 height 8
checkbox input "true"
click at [363, 124] on input "3. Explorar las emociones de cada cliente" at bounding box center [363, 120] width 10 height 8
checkbox input "true"
click at [257, 80] on p "Add competency" at bounding box center [267, 77] width 31 height 6
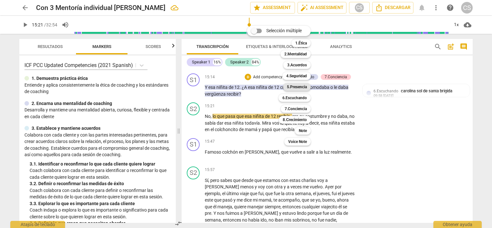
click at [295, 87] on b "5.Presencia" at bounding box center [297, 87] width 20 height 8
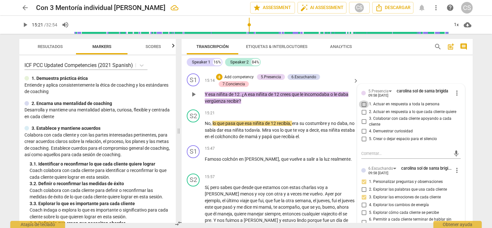
click at [363, 108] on input "1. Actuar en respuesta a toda la persona" at bounding box center [363, 104] width 10 height 8
checkbox input "true"
click at [363, 125] on input "3. Colaborar con cada cliente apoyando a cada cliente" at bounding box center [363, 122] width 10 height 8
checkbox input "true"
click at [23, 25] on span "play_arrow" at bounding box center [25, 25] width 8 height 8
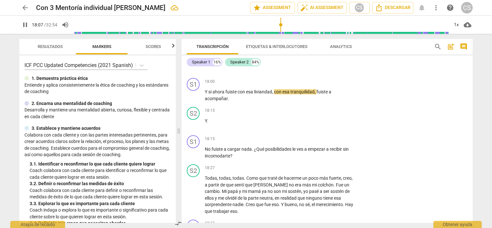
scroll to position [2099, 0]
click at [24, 22] on span "pause" at bounding box center [25, 25] width 8 height 8
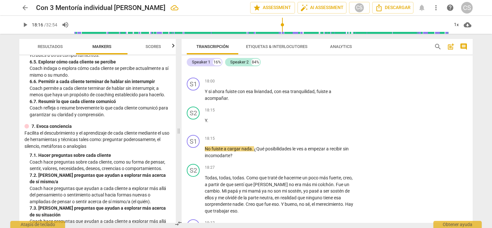
scroll to position [508, 0]
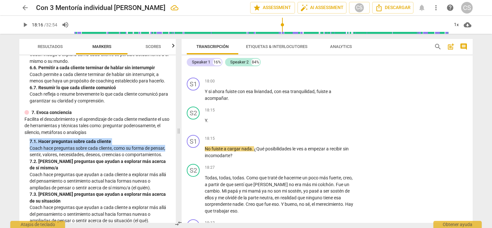
drag, startPoint x: 173, startPoint y: 145, endPoint x: 172, endPoint y: 157, distance: 11.3
click at [172, 157] on div "ICF PCC Updated Competencies (2021 Spanish) 1. Demuestra práctica ética Entie…" at bounding box center [97, 138] width 156 height 167
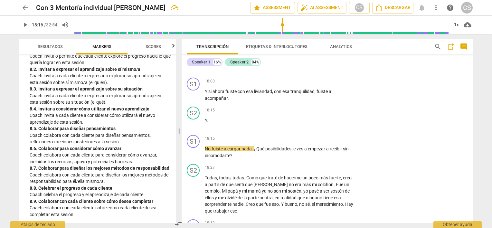
scroll to position [845, 0]
click at [336, 138] on p "Add competency" at bounding box center [335, 139] width 31 height 6
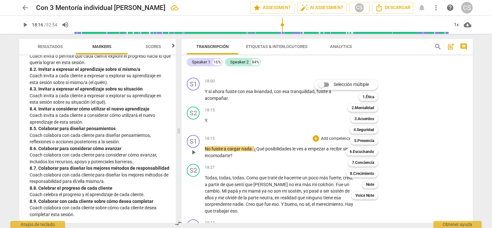
type input "1096"
click at [362, 161] on b "7.Conciencia" at bounding box center [363, 163] width 22 height 8
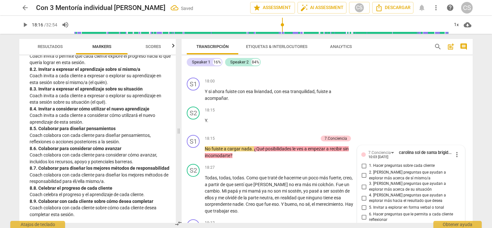
scroll to position [2211, 0]
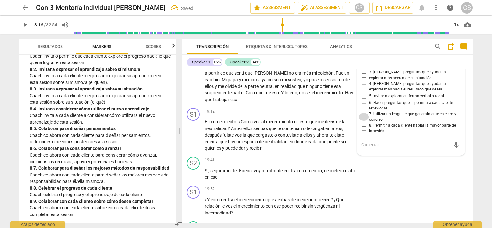
click at [363, 117] on input "7. Utilizar un lenguaje que generalmente es claro y conciso" at bounding box center [363, 117] width 10 height 8
checkbox input "true"
click at [362, 129] on input "8. Permitir a cada cliente hablar la mayor parte de la sesión" at bounding box center [363, 128] width 10 height 8
checkbox input "true"
click at [24, 25] on span "play_arrow" at bounding box center [25, 25] width 8 height 8
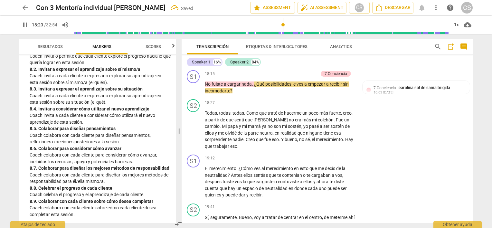
scroll to position [2145, 0]
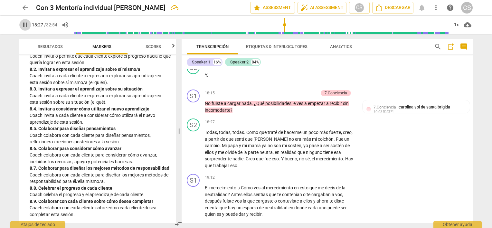
click at [26, 23] on span "pause" at bounding box center [25, 25] width 8 height 8
type input "1108"
click at [304, 94] on p "Add competency" at bounding box center [302, 93] width 31 height 6
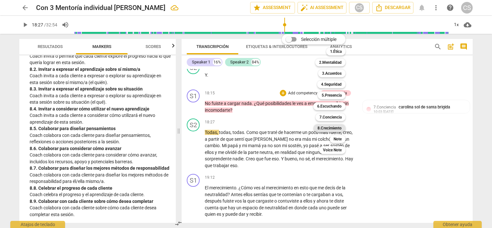
click at [323, 129] on b "8.Сrecimiento" at bounding box center [329, 128] width 24 height 8
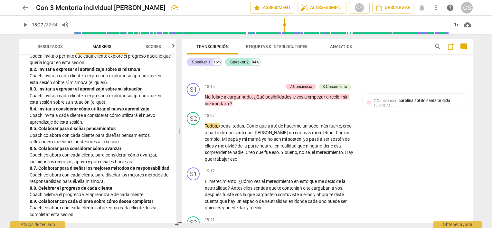
scroll to position [2054, 0]
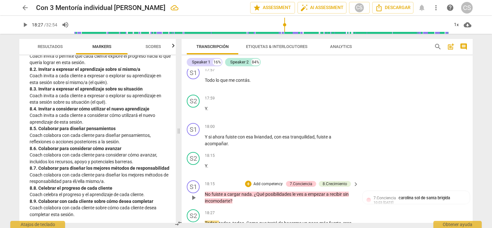
click at [254, 183] on p "Add competency" at bounding box center [268, 184] width 31 height 6
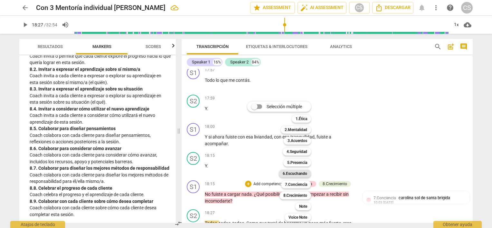
click at [290, 171] on b "6.Escuchando" at bounding box center [294, 174] width 24 height 8
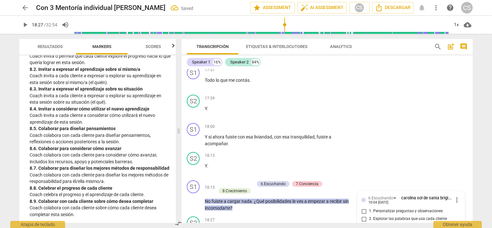
scroll to position [2185, 0]
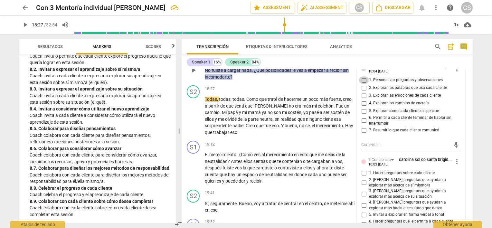
click at [362, 81] on input "1. Personalizar preguntas y observaciones" at bounding box center [363, 80] width 10 height 8
checkbox input "true"
click at [362, 96] on input "3. Explorar las emociones de cada cliente" at bounding box center [363, 96] width 10 height 8
checkbox input "true"
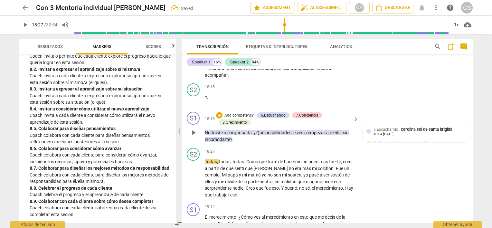
click at [227, 112] on div "+ Add competency 6.Escuchando 7.Conciencia 8.Сrecimiento" at bounding box center [283, 119] width 135 height 14
click at [229, 117] on p "Add competency" at bounding box center [239, 116] width 31 height 6
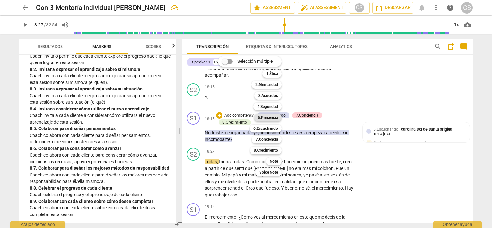
click at [264, 117] on b "5.Presencia" at bounding box center [268, 118] width 20 height 8
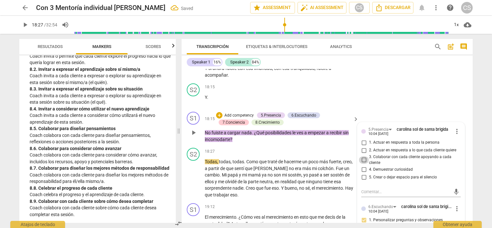
click at [363, 160] on input "3. Colaborar con cada cliente apoyando a cada cliente" at bounding box center [363, 160] width 10 height 8
checkbox input "true"
click at [362, 179] on input "5. Crear o dejar espacio para el silencio" at bounding box center [363, 177] width 10 height 8
checkbox input "true"
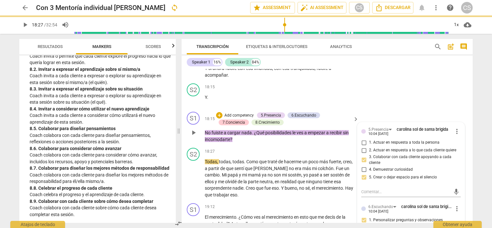
click at [362, 143] on input "1. Actuar en respuesta a toda la persona" at bounding box center [363, 143] width 10 height 8
checkbox input "true"
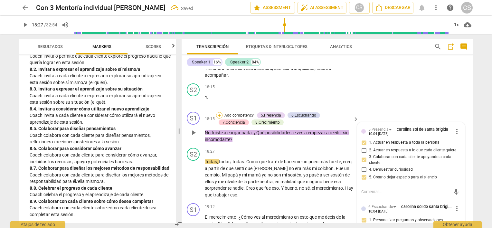
click at [219, 114] on div "+" at bounding box center [219, 115] width 6 height 6
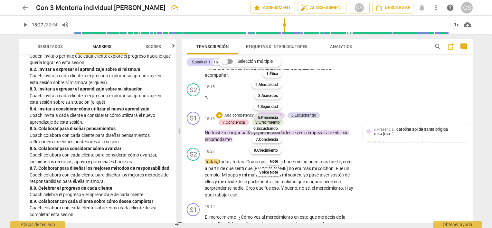
click at [265, 116] on b "5.Presencia" at bounding box center [268, 118] width 20 height 8
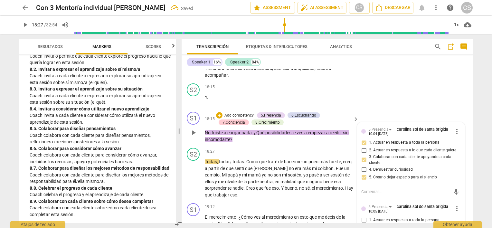
click at [235, 115] on p "Add competency" at bounding box center [239, 116] width 31 height 6
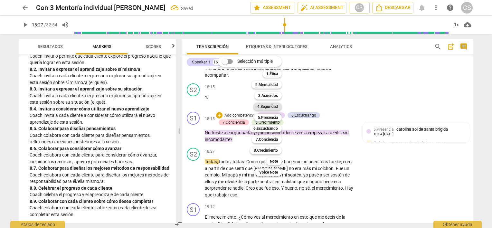
click at [265, 106] on b "4.Seguridad" at bounding box center [267, 107] width 21 height 8
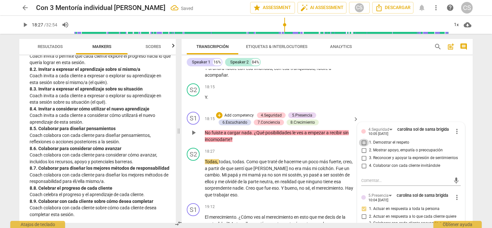
click at [362, 144] on input "1. Demostrar el respeto" at bounding box center [363, 143] width 10 height 8
checkbox input "true"
click at [362, 166] on input "4. Colaborar con cada cliente invitándole" at bounding box center [363, 166] width 10 height 8
checkbox input "true"
click at [20, 24] on span "play_arrow" at bounding box center [25, 25] width 12 height 8
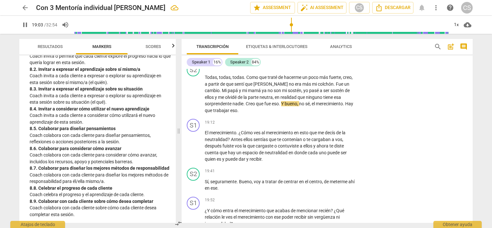
scroll to position [2213, 0]
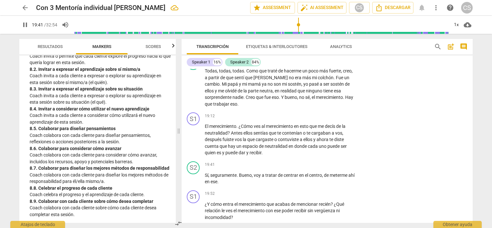
click at [26, 26] on span "pause" at bounding box center [25, 25] width 8 height 8
type input "1182"
click at [333, 115] on p "Add competency" at bounding box center [335, 116] width 31 height 6
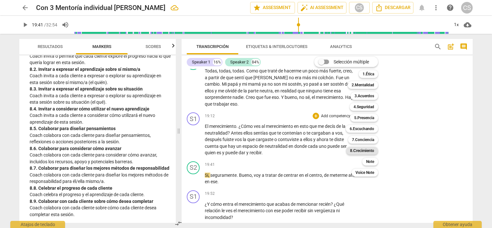
click at [361, 148] on b "8.Сrecimiento" at bounding box center [362, 151] width 24 height 8
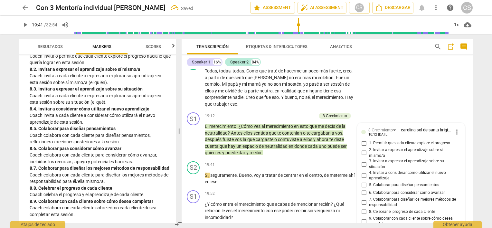
scroll to position [2306, 0]
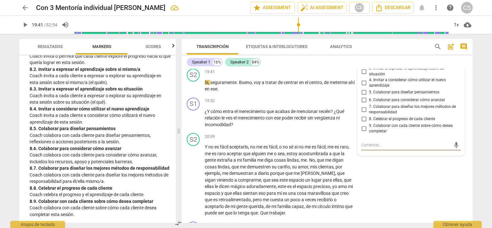
click at [362, 93] on input "5. Colaborar para diseñar pensamientos" at bounding box center [363, 92] width 10 height 8
checkbox input "true"
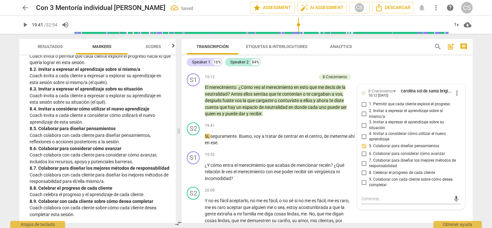
scroll to position [2245, 0]
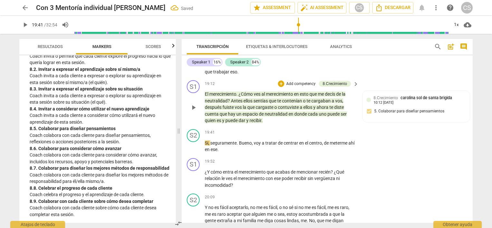
click at [300, 84] on p "Add competency" at bounding box center [300, 84] width 31 height 6
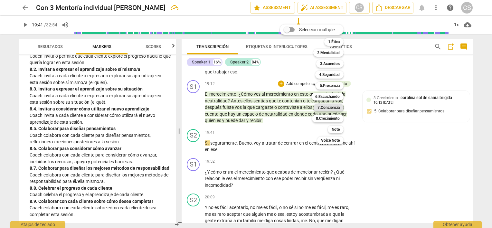
click at [323, 107] on b "7.Conciencia" at bounding box center [328, 108] width 22 height 8
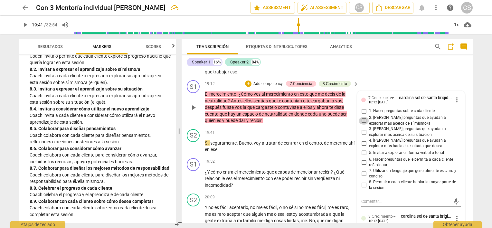
click at [362, 122] on input "2. [PERSON_NAME] preguntas que ayudan a explorar más acerca de sí mismo/a" at bounding box center [363, 121] width 10 height 8
checkbox input "true"
click at [362, 152] on input "5. Invitar a explorar en forma verbal o tonal" at bounding box center [363, 153] width 10 height 8
checkbox input "true"
click at [255, 84] on p "Add competency" at bounding box center [268, 84] width 31 height 6
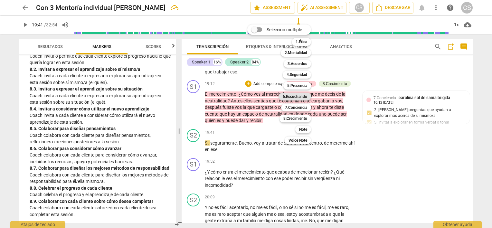
click at [288, 95] on b "6.Escuchando" at bounding box center [294, 97] width 24 height 8
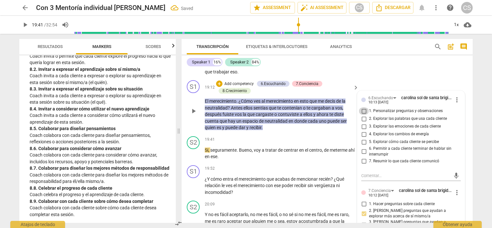
click at [363, 111] on input "1. Personalizar preguntas y observaciones" at bounding box center [363, 111] width 10 height 8
checkbox input "true"
click at [363, 119] on input "2. Explorar las palabras que usa cada cliente" at bounding box center [363, 119] width 10 height 8
checkbox input "true"
click at [229, 84] on p "Add competency" at bounding box center [239, 84] width 31 height 6
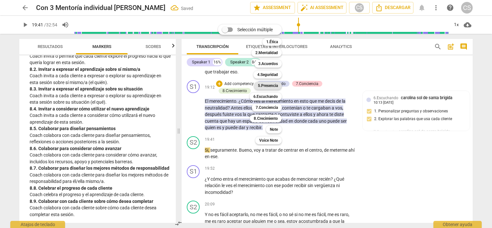
click at [264, 86] on b "5.Presencia" at bounding box center [268, 86] width 20 height 8
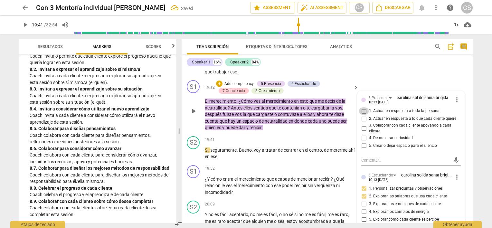
click at [363, 113] on input "1. Actuar en respuesta a toda la persona" at bounding box center [363, 111] width 10 height 8
checkbox input "true"
click at [227, 83] on p "Add competency" at bounding box center [239, 84] width 31 height 6
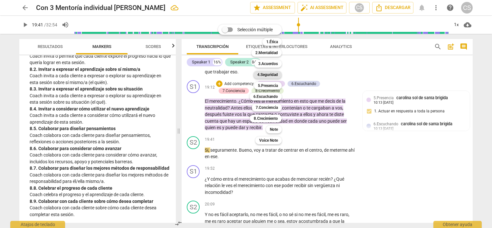
click at [265, 74] on b "4.Seguridad" at bounding box center [267, 75] width 21 height 8
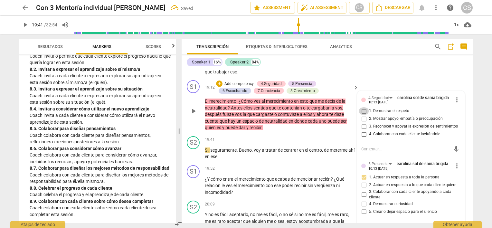
click at [360, 111] on input "1. Demostrar el respeto" at bounding box center [363, 111] width 10 height 8
checkbox input "true"
click at [362, 126] on input "3. Reconocer y apoyar la expresión de sentimientos" at bounding box center [363, 127] width 10 height 8
checkbox input "true"
click at [362, 134] on input "4. Colaborar con cada cliente invitándole" at bounding box center [363, 134] width 10 height 8
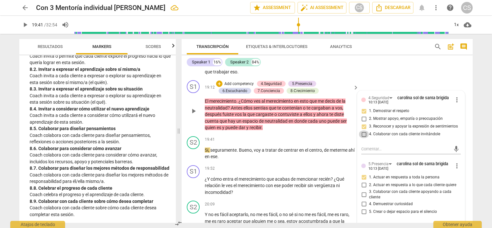
checkbox input "true"
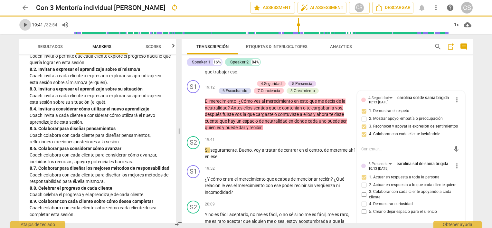
click at [24, 23] on span "play_arrow" at bounding box center [25, 25] width 8 height 8
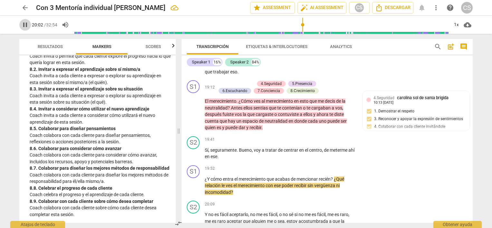
click at [24, 23] on span "pause" at bounding box center [25, 25] width 8 height 8
type input "1203"
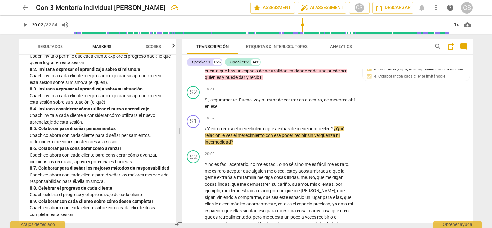
scroll to position [2309, 0]
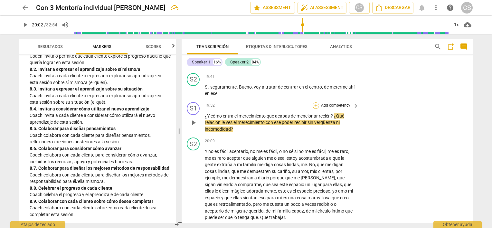
click at [314, 107] on div "+" at bounding box center [315, 105] width 6 height 6
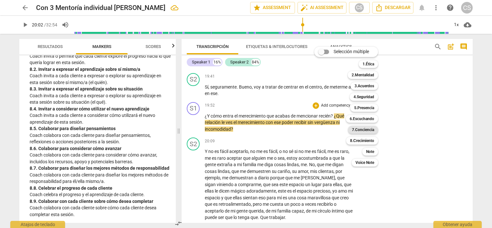
click at [360, 129] on b "7.Conciencia" at bounding box center [363, 130] width 22 height 8
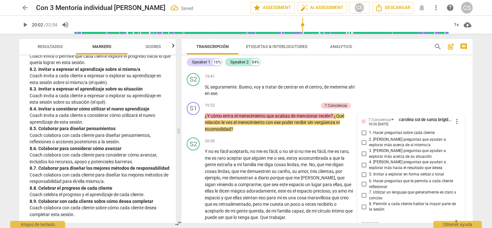
scroll to position [2312, 0]
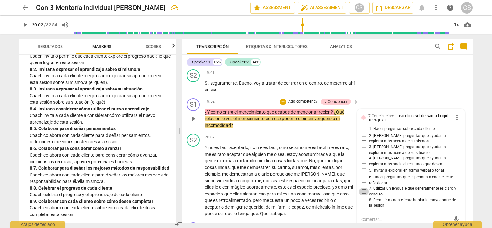
click at [362, 193] on input "7. Utilizar un lenguaje que generalmente es claro y conciso" at bounding box center [363, 192] width 10 height 8
checkbox input "true"
click at [363, 180] on input "6. Hacer preguntas que le permita a cada cliente reflexionar" at bounding box center [363, 180] width 10 height 8
checkbox input "true"
click at [362, 139] on input "2. [PERSON_NAME] preguntas que ayudan a explorar más acerca de sí mismo/a" at bounding box center [363, 138] width 10 height 8
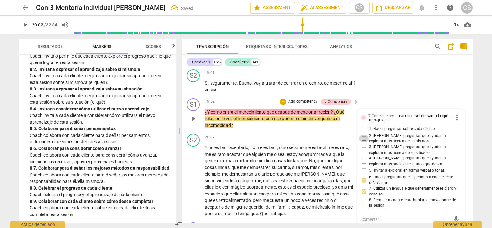
checkbox input "true"
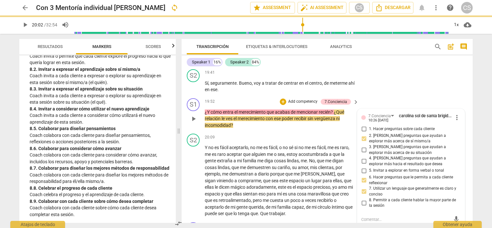
click at [294, 103] on p "Add competency" at bounding box center [302, 102] width 31 height 6
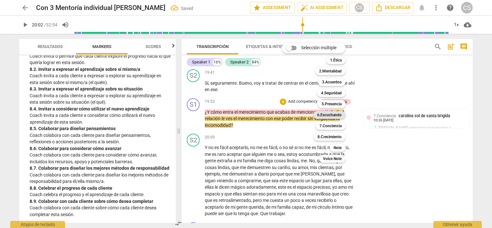
click at [321, 115] on b "6.Escuchando" at bounding box center [329, 115] width 24 height 8
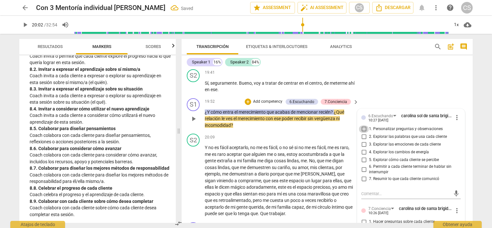
click at [362, 129] on input "1. Personalizar preguntas y observaciones" at bounding box center [363, 129] width 10 height 8
checkbox input "true"
click at [362, 158] on input "5. Explorar cómo cada cliente se percibe" at bounding box center [363, 160] width 10 height 8
checkbox input "true"
click at [266, 104] on p "Add competency" at bounding box center [267, 102] width 31 height 6
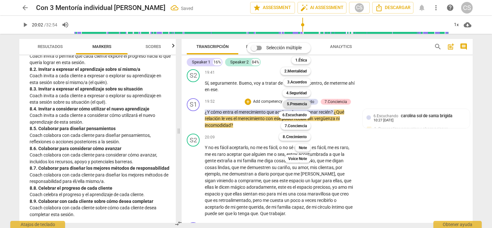
click at [295, 104] on b "5.Presencia" at bounding box center [297, 104] width 20 height 8
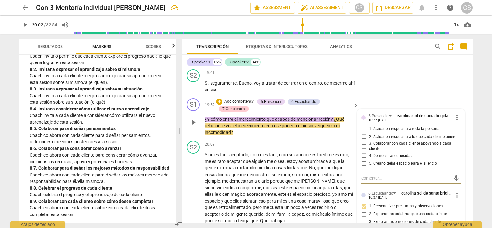
click at [360, 131] on input "1. Actuar en respuesta a toda la persona" at bounding box center [363, 129] width 10 height 8
checkbox input "true"
click at [363, 148] on input "3. Colaborar con cada cliente apoyando a cada cliente" at bounding box center [363, 146] width 10 height 8
checkbox input "true"
click at [233, 102] on p "Add competency" at bounding box center [239, 102] width 31 height 6
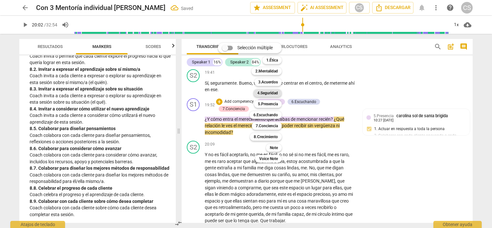
click at [272, 93] on b "4.Seguridad" at bounding box center [267, 93] width 21 height 8
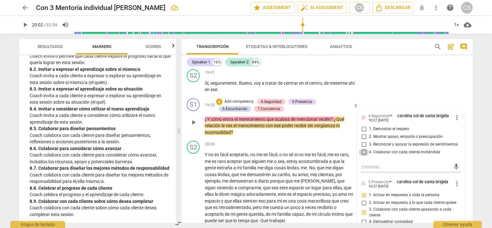
click at [362, 152] on input "4. Colaborar con cada cliente invitándole" at bounding box center [363, 152] width 10 height 8
checkbox input "true"
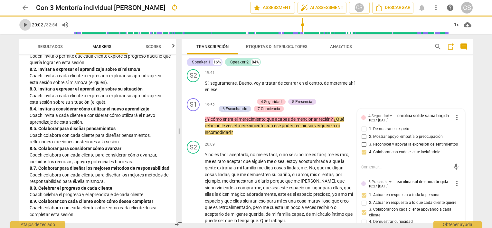
click at [24, 27] on span "play_arrow" at bounding box center [25, 25] width 8 height 8
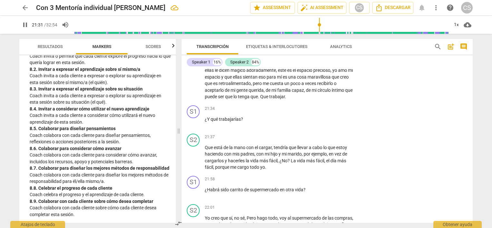
scroll to position [2443, 0]
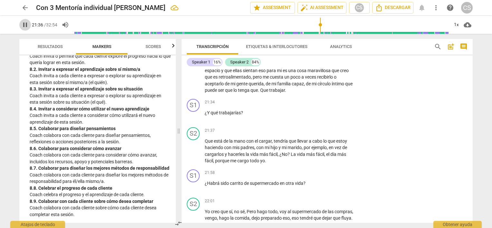
click at [24, 27] on span "pause" at bounding box center [25, 25] width 8 height 8
type input "1297"
click at [323, 105] on p "Add competency" at bounding box center [335, 102] width 31 height 6
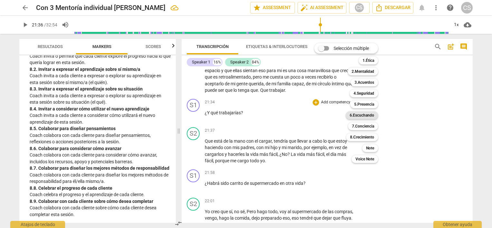
click at [359, 114] on b "6.Escuchando" at bounding box center [361, 115] width 24 height 8
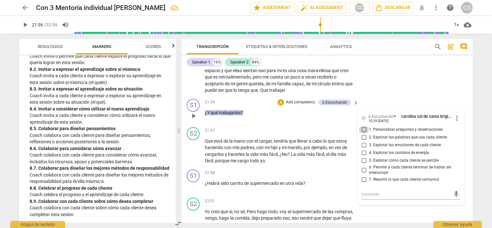
click at [361, 130] on input "1. Personalizar preguntas y observaciones" at bounding box center [363, 130] width 10 height 8
checkbox input "true"
click at [24, 26] on span "play_arrow" at bounding box center [25, 25] width 8 height 8
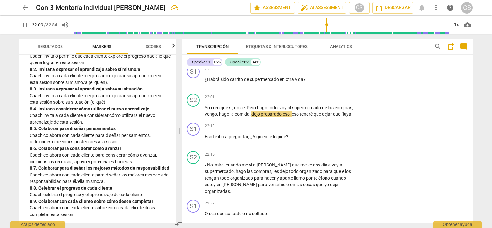
scroll to position [2553, 0]
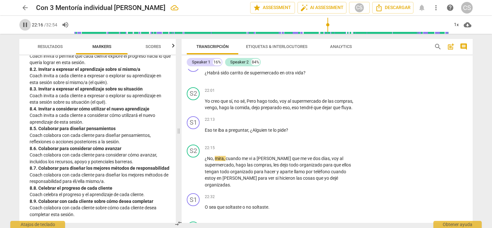
click at [27, 28] on span "pause" at bounding box center [25, 25] width 8 height 8
type input "1336"
click at [329, 123] on p "Add competency" at bounding box center [335, 120] width 31 height 6
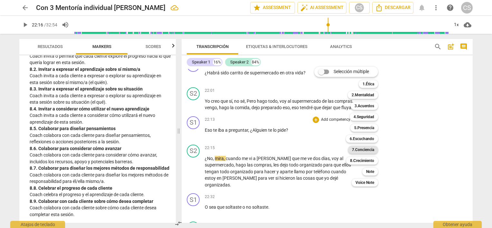
click at [359, 149] on b "7.Conciencia" at bounding box center [363, 150] width 22 height 8
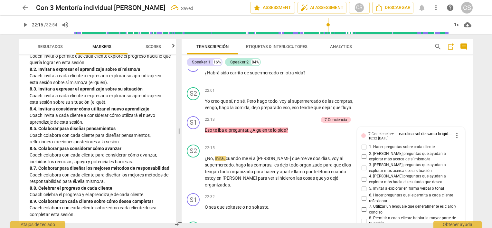
scroll to position [2651, 0]
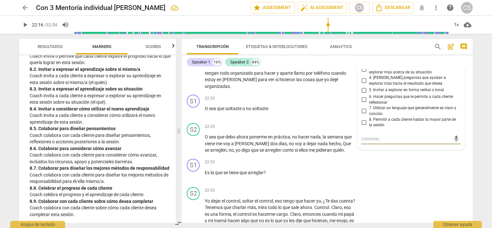
click at [364, 104] on input "6. Hacer preguntas que le permita a cada cliente reflexionar" at bounding box center [363, 100] width 10 height 8
checkbox input "true"
click at [373, 183] on div "S1 play_arrow pause 22:52 + Add competency keyboard_arrow_right Es la que se ti…" at bounding box center [326, 170] width 291 height 28
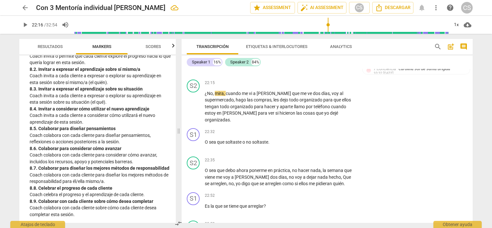
scroll to position [2605, 0]
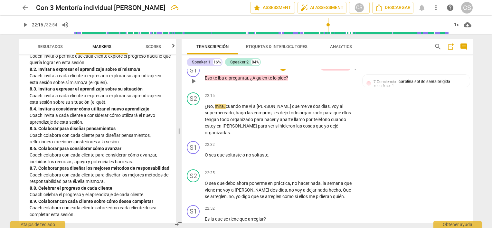
click at [286, 71] on div "+ Add competency" at bounding box center [299, 67] width 38 height 6
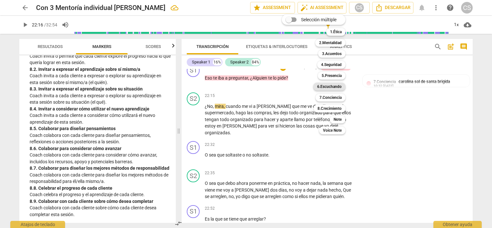
click at [328, 87] on b "6.Escuchando" at bounding box center [329, 87] width 24 height 8
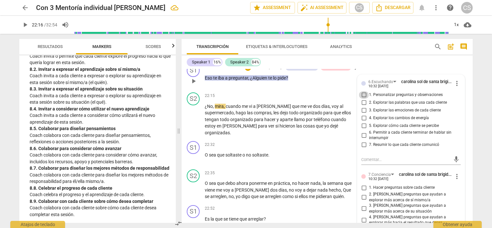
click at [362, 99] on input "1. Personalizar preguntas y observaciones" at bounding box center [363, 95] width 10 height 8
checkbox input "true"
click at [263, 70] on p "Add competency" at bounding box center [267, 68] width 31 height 6
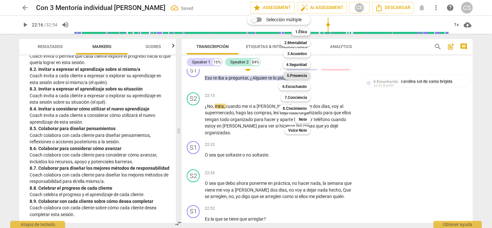
click at [295, 76] on b "5.Presencia" at bounding box center [297, 76] width 20 height 8
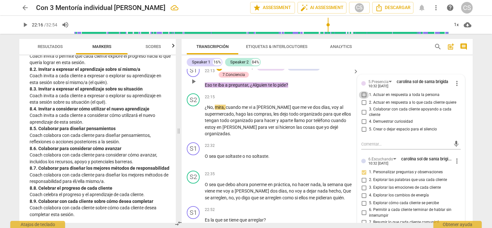
click at [363, 99] on input "1. Actuar en respuesta a toda la persona" at bounding box center [363, 95] width 10 height 8
checkbox input "true"
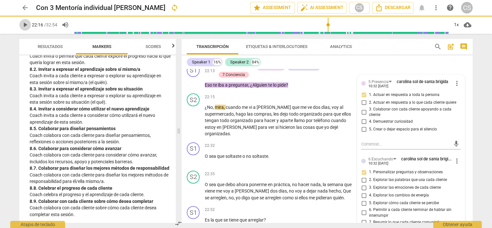
click at [25, 26] on span "play_arrow" at bounding box center [25, 25] width 8 height 8
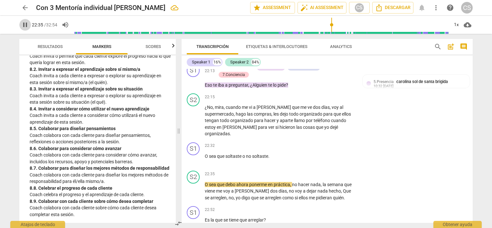
click at [25, 26] on span "pause" at bounding box center [25, 25] width 8 height 8
type input "1356"
click at [326, 144] on p "Add competency" at bounding box center [335, 146] width 31 height 6
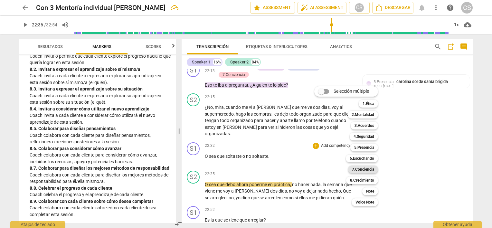
click at [360, 166] on b "7.Conciencia" at bounding box center [363, 169] width 22 height 8
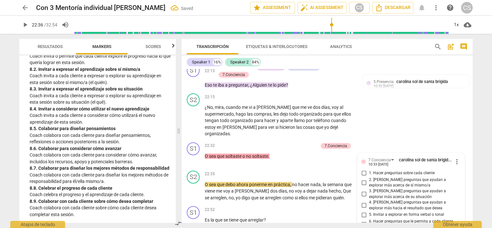
scroll to position [2723, 0]
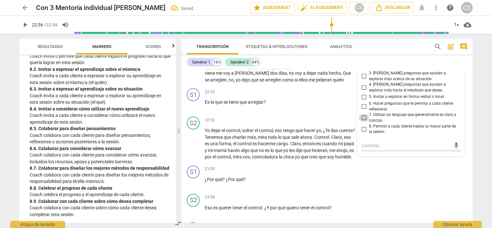
click at [363, 118] on input "7. Utilizar un lenguaje que generalmente es claro y conciso" at bounding box center [363, 118] width 10 height 8
checkbox input "true"
click at [361, 96] on input "5. Invitar a explorar en forma verbal o tonal" at bounding box center [363, 97] width 10 height 8
checkbox input "true"
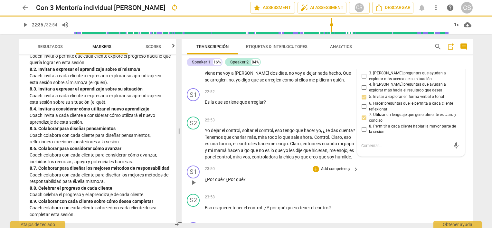
click at [365, 169] on div "S1 play_arrow pause 23:50 + Add competency keyboard_arrow_right ¿Por qué ? ¿Por…" at bounding box center [326, 177] width 291 height 28
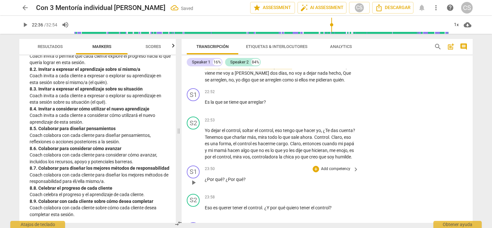
click at [469, 178] on div "S1 play_arrow pause 23:50 + Add competency keyboard_arrow_right ¿Por qué ? ¿Por…" at bounding box center [326, 177] width 291 height 28
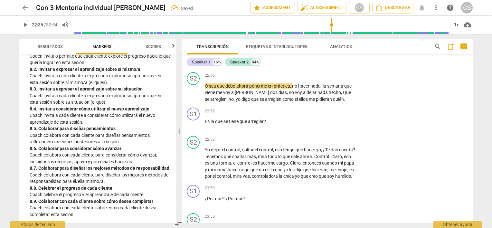
scroll to position [2684, 0]
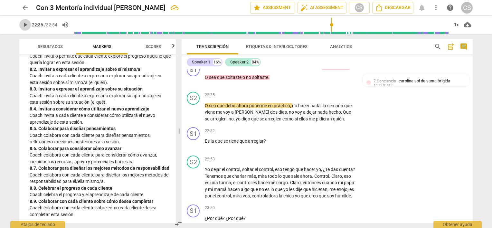
click at [25, 21] on span "play_arrow" at bounding box center [25, 25] width 8 height 8
click at [25, 21] on span "pause" at bounding box center [25, 25] width 8 height 8
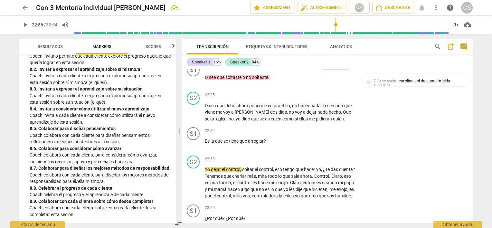
type input "1377"
click at [326, 129] on p "Add competency" at bounding box center [335, 131] width 31 height 6
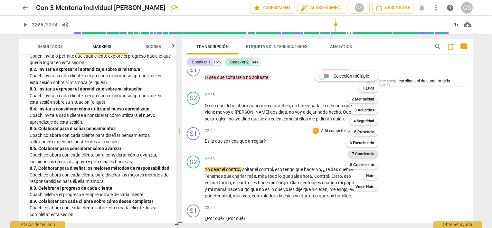
click at [361, 152] on b "7.Conciencia" at bounding box center [363, 154] width 22 height 8
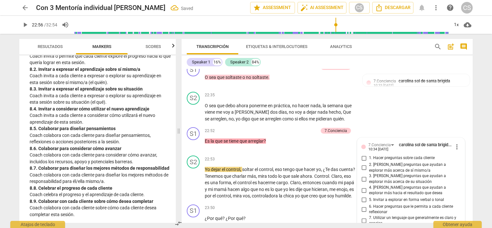
scroll to position [2787, 0]
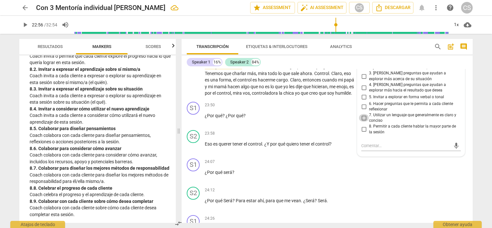
click at [362, 117] on input "7. Utilizar un lenguaje que generalmente es claro y conciso" at bounding box center [363, 118] width 10 height 8
checkbox input "true"
click at [361, 106] on input "6. Hacer preguntas que le permita a cada cliente reflexionar" at bounding box center [363, 107] width 10 height 8
checkbox input "true"
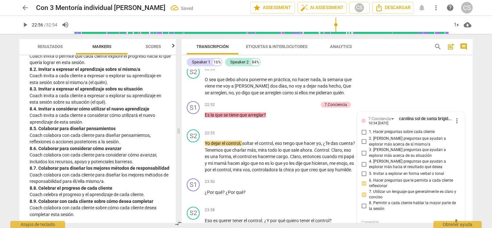
scroll to position [2697, 0]
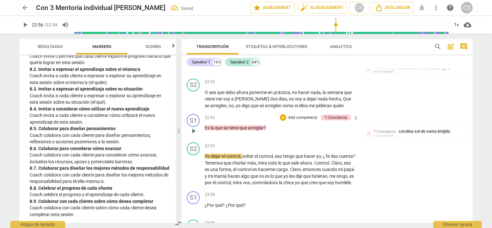
click at [295, 118] on p "Add competency" at bounding box center [302, 118] width 31 height 6
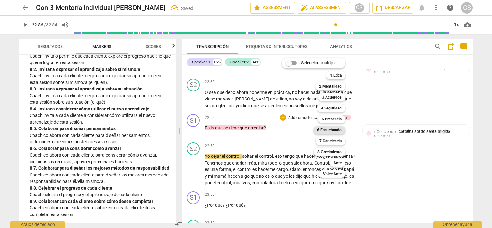
click at [328, 129] on b "6.Escuchando" at bounding box center [329, 130] width 24 height 8
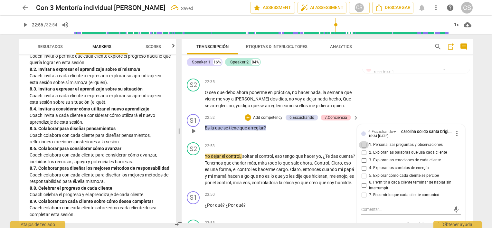
click at [362, 145] on input "1. Personalizar preguntas y observaciones" at bounding box center [363, 145] width 10 height 8
checkbox input "true"
click at [363, 176] on input "5. Explorar cómo cada cliente se percibe" at bounding box center [363, 176] width 10 height 8
checkbox input "true"
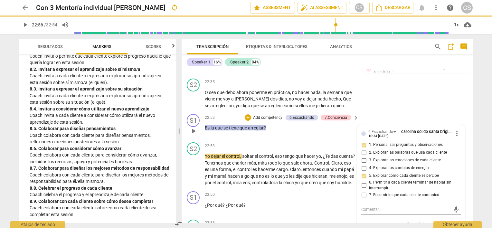
click at [267, 117] on p "Add competency" at bounding box center [267, 118] width 31 height 6
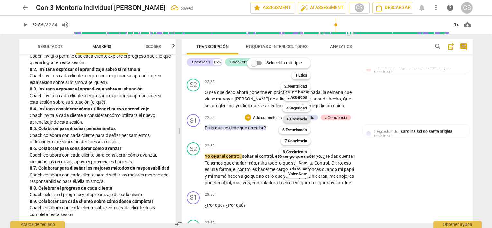
click at [296, 118] on b "5.Presencia" at bounding box center [297, 119] width 20 height 8
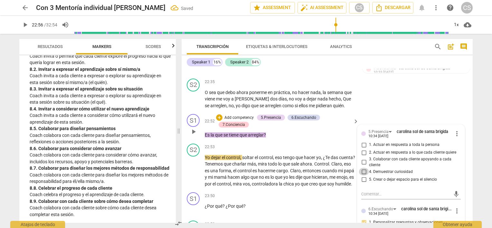
click at [363, 172] on input "4. Demuestrar curiosidad" at bounding box center [363, 172] width 10 height 8
checkbox input "true"
click at [25, 26] on span "play_arrow" at bounding box center [25, 25] width 8 height 8
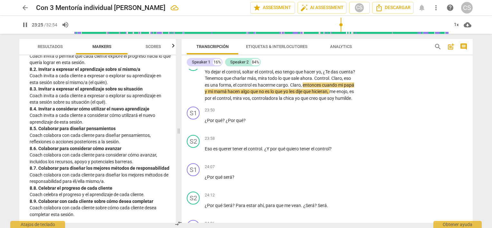
scroll to position [2796, 0]
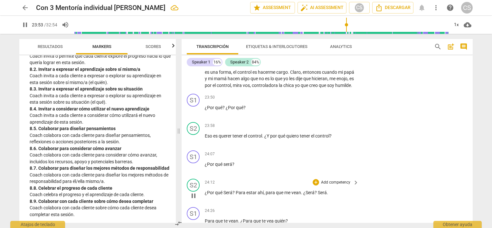
drag, startPoint x: 470, startPoint y: 183, endPoint x: 467, endPoint y: 187, distance: 4.2
click at [467, 187] on div "S2 play_arrow pause 24:12 + Add competency keyboard_arrow_right ¿Por qué Será ?…" at bounding box center [326, 190] width 291 height 28
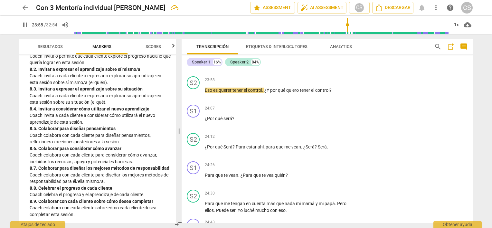
scroll to position [2848, 0]
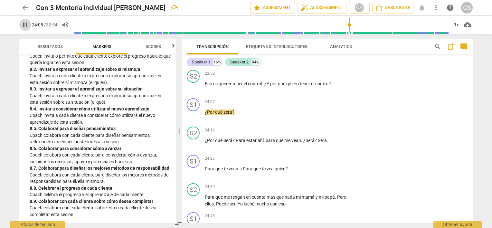
click at [25, 24] on span "pause" at bounding box center [25, 25] width 8 height 8
type input "1449"
click at [327, 105] on p "Add competency" at bounding box center [335, 102] width 31 height 6
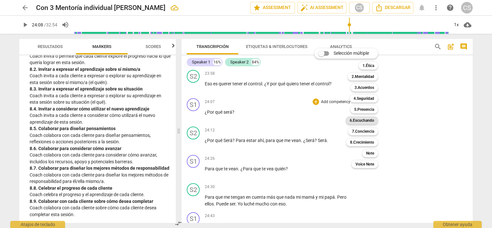
click at [359, 120] on b "6.Escuchando" at bounding box center [361, 120] width 24 height 8
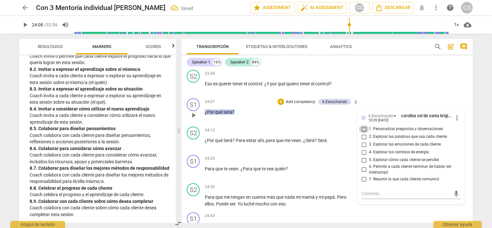
click at [363, 133] on input "1. Personalizar preguntas y observaciones" at bounding box center [363, 129] width 10 height 8
checkbox input "true"
click at [362, 164] on input "5. Explorar cómo cada cliente se percibe" at bounding box center [363, 160] width 10 height 8
checkbox input "true"
click at [23, 24] on span "play_arrow" at bounding box center [25, 25] width 8 height 8
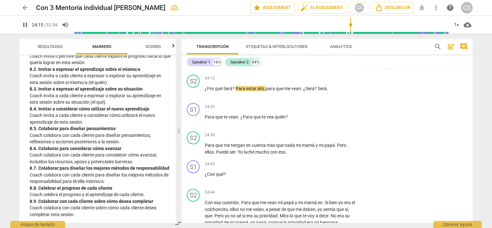
scroll to position [2906, 0]
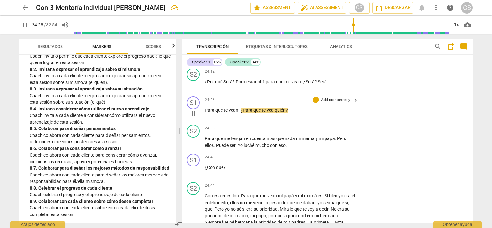
click at [324, 103] on p "Add competency" at bounding box center [335, 100] width 31 height 6
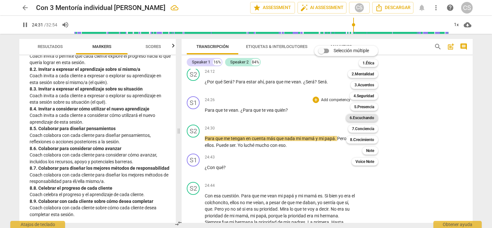
click at [359, 117] on b "6.Escuchando" at bounding box center [361, 118] width 24 height 8
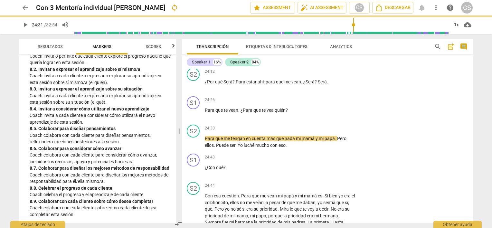
type input "1472"
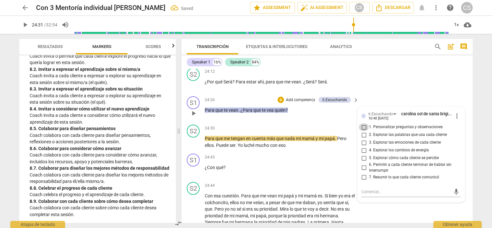
click at [363, 131] on input "1. Personalizar preguntas y observaciones" at bounding box center [363, 127] width 10 height 8
checkbox input "true"
click at [364, 154] on input "4. Explorar los cambios de energía" at bounding box center [363, 150] width 10 height 8
checkbox input "true"
click at [362, 162] on input "5. Explorar cómo cada cliente se percibe" at bounding box center [363, 158] width 10 height 8
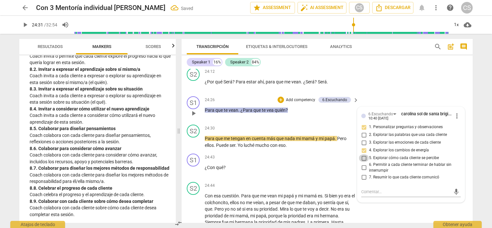
checkbox input "true"
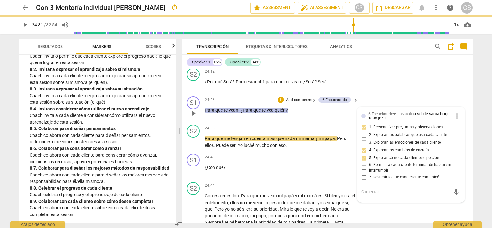
click at [290, 103] on p "Add competency" at bounding box center [300, 100] width 31 height 6
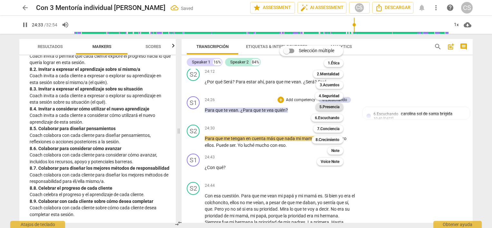
click at [322, 104] on b "5.Presencia" at bounding box center [329, 107] width 20 height 8
type input "1474"
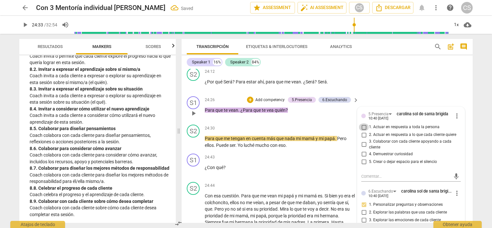
click at [364, 131] on input "1. Actuar en respuesta a toda la persona" at bounding box center [363, 127] width 10 height 8
checkbox input "true"
click at [363, 148] on input "3. Colaborar con cada cliente apoyando a cada cliente" at bounding box center [363, 145] width 10 height 8
checkbox input "true"
click at [362, 158] on input "4. Demuestrar curiosidad" at bounding box center [363, 154] width 10 height 8
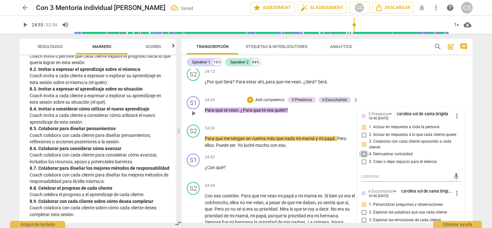
checkbox input "true"
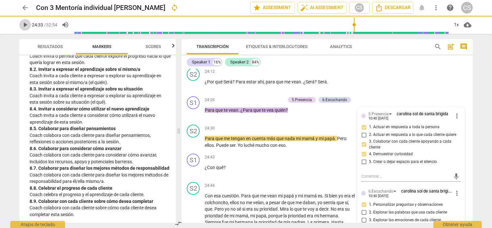
click at [26, 20] on button "play_arrow" at bounding box center [25, 25] width 12 height 12
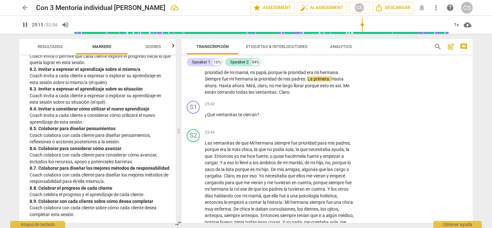
scroll to position [3056, 0]
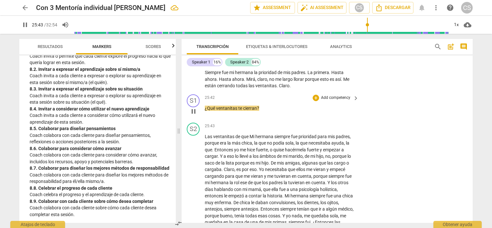
click at [330, 101] on p "Add competency" at bounding box center [335, 98] width 31 height 6
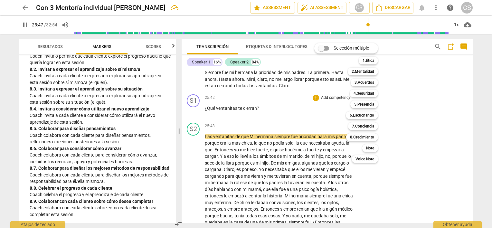
click at [23, 23] on div at bounding box center [246, 114] width 492 height 228
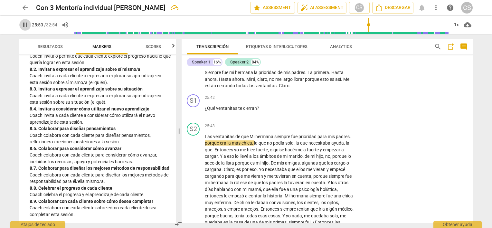
click at [26, 24] on span "pause" at bounding box center [25, 25] width 8 height 8
type input "1550"
click at [341, 101] on p "Add competency" at bounding box center [335, 98] width 31 height 6
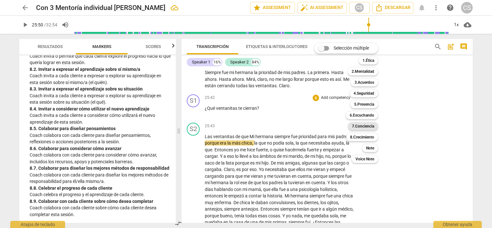
click at [360, 127] on b "7.Conciencia" at bounding box center [363, 126] width 22 height 8
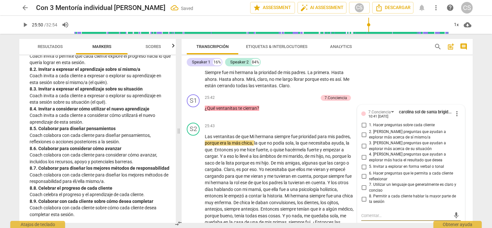
scroll to position [3056, 0]
click at [363, 138] on input "2. [PERSON_NAME] preguntas que ayudan a explorar más acerca de sí mismo/a" at bounding box center [363, 134] width 10 height 8
checkbox input "true"
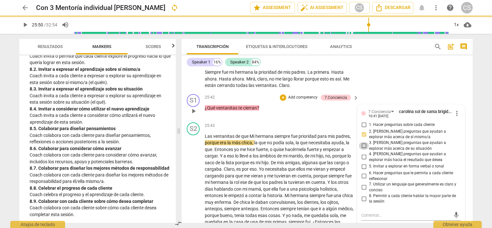
click at [363, 150] on input "3. [PERSON_NAME] preguntas que ayudan a explorar más acerca de su situación" at bounding box center [363, 146] width 10 height 8
checkbox input "true"
click at [363, 180] on input "6. Hacer preguntas que le permita a cada cliente reflexionar" at bounding box center [363, 176] width 10 height 8
checkbox input "true"
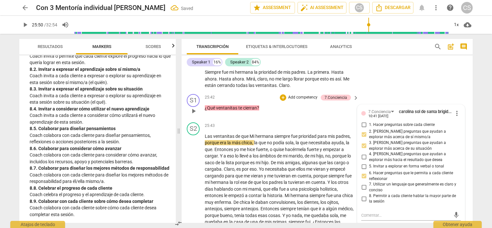
click at [296, 100] on p "Add competency" at bounding box center [302, 98] width 31 height 6
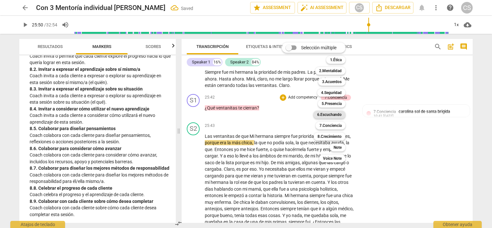
click at [326, 115] on b "6.Escuchando" at bounding box center [329, 115] width 24 height 8
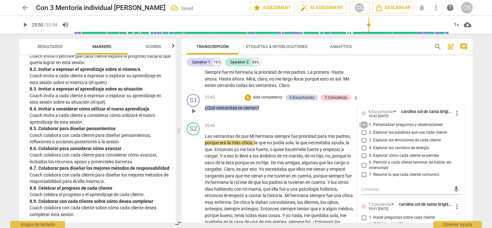
click at [363, 129] on input "1. Personalizar preguntas y observaciones" at bounding box center [363, 125] width 10 height 8
checkbox input "true"
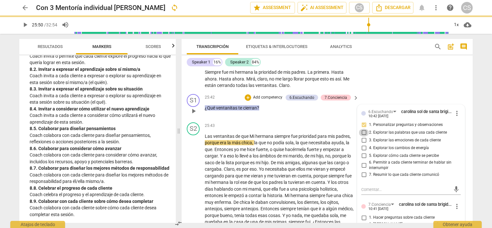
click at [362, 136] on input "2. Explorar las palabras que usa cada cliente" at bounding box center [363, 133] width 10 height 8
checkbox input "true"
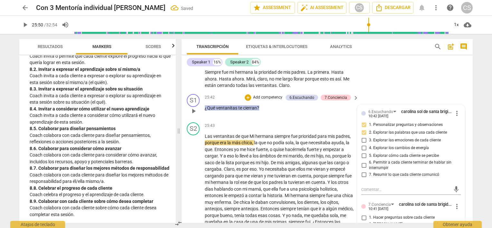
click at [261, 100] on p "Add competency" at bounding box center [267, 98] width 31 height 6
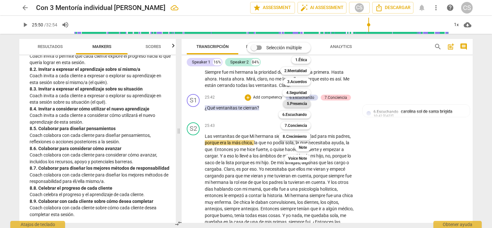
click at [291, 104] on b "5.Presencia" at bounding box center [297, 104] width 20 height 8
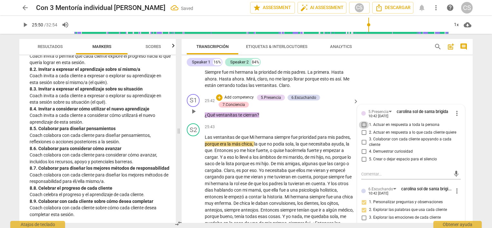
click at [364, 129] on input "1. Actuar en respuesta a toda la persona" at bounding box center [363, 125] width 10 height 8
checkbox input "true"
click at [360, 155] on input "4. Demuestrar curiosidad" at bounding box center [363, 152] width 10 height 8
checkbox input "true"
click at [243, 100] on p "Add competency" at bounding box center [239, 98] width 31 height 6
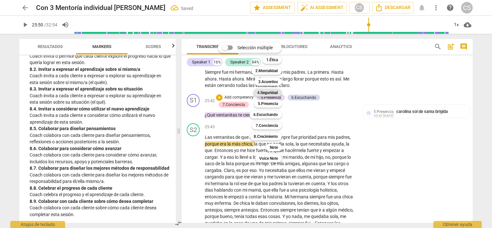
click at [265, 93] on b "4.Seguridad" at bounding box center [267, 93] width 21 height 8
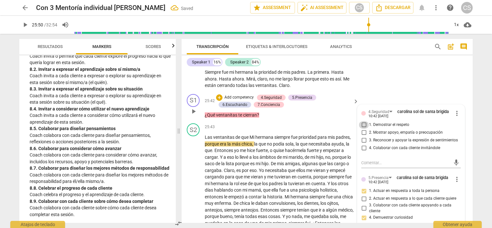
click at [361, 129] on input "1. Demostrar el respeto" at bounding box center [363, 125] width 10 height 8
checkbox input "true"
click at [362, 152] on input "4. Colaborar con cada cliente invitándole" at bounding box center [363, 148] width 10 height 8
checkbox input "true"
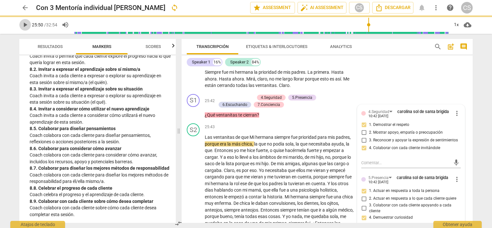
click at [27, 25] on span "play_arrow" at bounding box center [25, 25] width 8 height 8
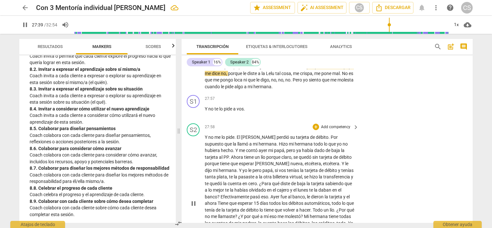
scroll to position [3252, 0]
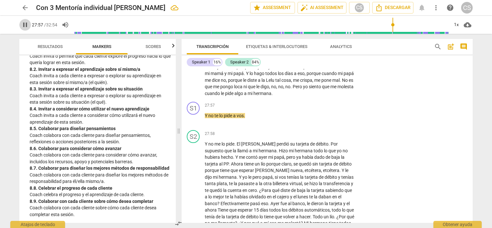
click at [24, 23] on span "pause" at bounding box center [25, 25] width 8 height 8
type input "1678"
click at [321, 108] on p "Add competency" at bounding box center [335, 106] width 31 height 6
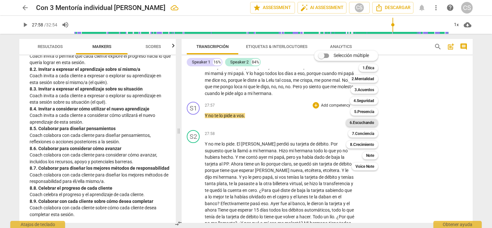
click at [359, 121] on b "6.Escuchando" at bounding box center [361, 123] width 24 height 8
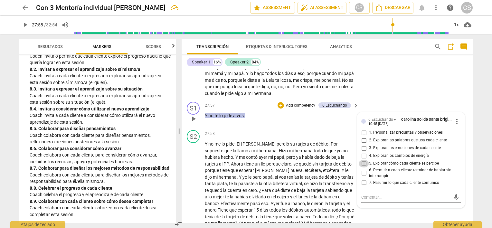
click at [362, 167] on input "5. Explorar cómo cada cliente se percibe" at bounding box center [363, 164] width 10 height 8
checkbox input "true"
click at [285, 108] on p "Add competency" at bounding box center [300, 106] width 31 height 6
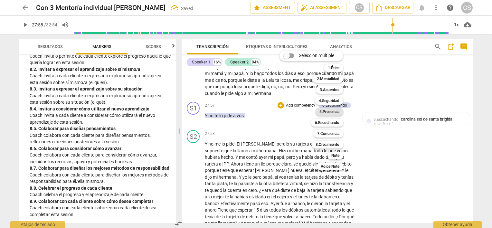
click at [328, 111] on b "5.Presencia" at bounding box center [329, 112] width 20 height 8
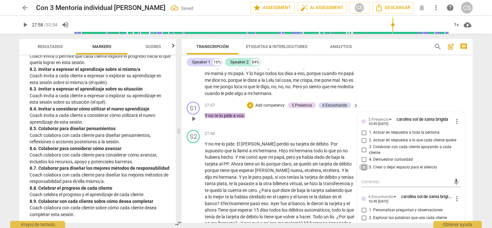
click at [364, 171] on input "5. Crear o dejar espacio para el silencio" at bounding box center [363, 167] width 10 height 8
checkbox input "true"
click at [360, 154] on input "3. Colaborar con cada cliente apoyando a cada cliente" at bounding box center [363, 150] width 10 height 8
checkbox input "true"
click at [362, 136] on input "1. Actuar en respuesta a toda la persona" at bounding box center [363, 133] width 10 height 8
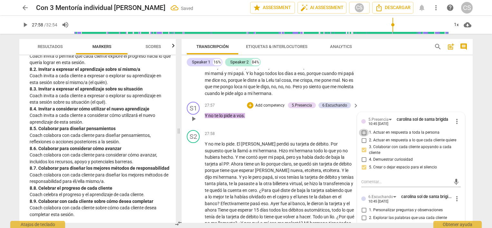
checkbox input "true"
click at [254, 108] on p "Add competency" at bounding box center [269, 106] width 31 height 6
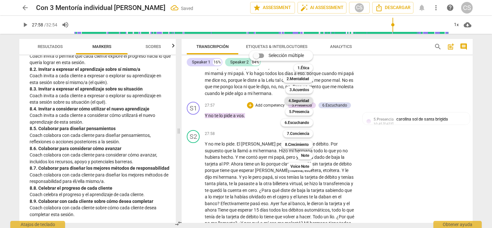
click at [295, 101] on b "4.Seguridad" at bounding box center [298, 101] width 21 height 8
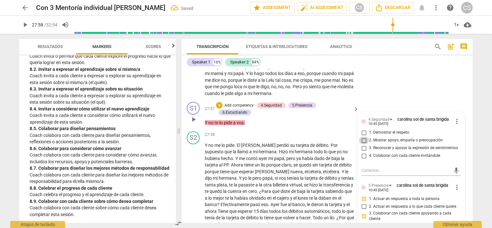
click at [362, 144] on input "2. Mostrar apoyo, empatía o preocupación" at bounding box center [363, 140] width 10 height 8
checkbox input "true"
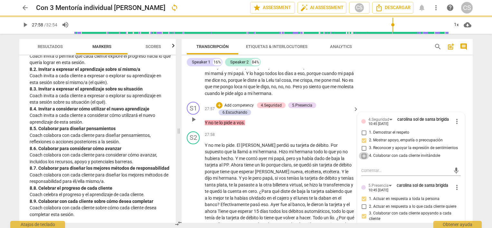
click at [362, 160] on input "4. Colaborar con cada cliente invitándole" at bounding box center [363, 156] width 10 height 8
checkbox input "true"
click at [26, 24] on span "play_arrow" at bounding box center [25, 25] width 8 height 8
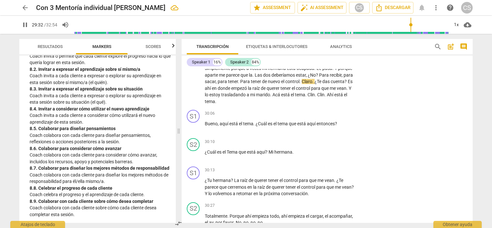
scroll to position [3428, 0]
click at [336, 116] on p "Add competency" at bounding box center [335, 113] width 31 height 6
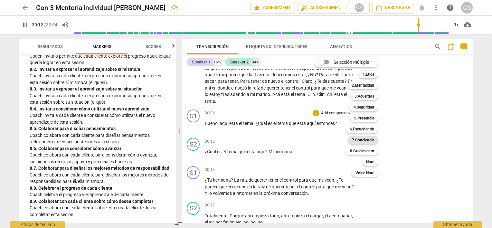
click at [359, 140] on b "7.Conciencia" at bounding box center [363, 140] width 22 height 8
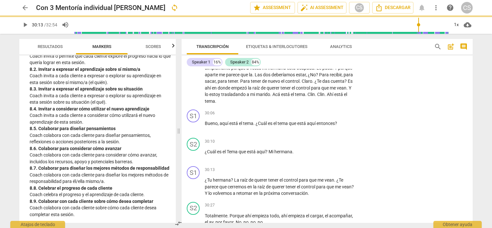
type input "1813"
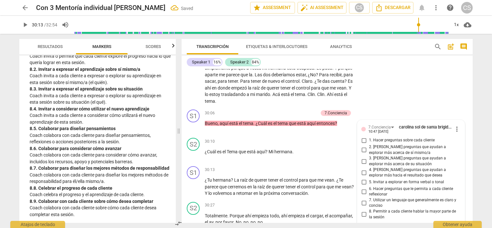
scroll to position [3517, 0]
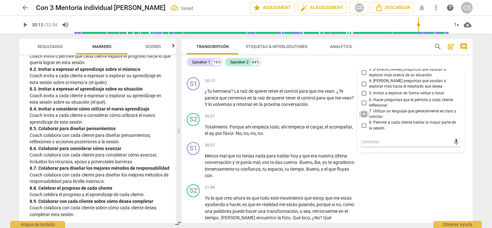
click at [362, 118] on input "7. Utilizar un lenguaje que generalmente es claro y conciso" at bounding box center [363, 114] width 10 height 8
checkbox input "true"
click at [362, 106] on input "6. Hacer preguntas que le permita a cada cliente reflexionar" at bounding box center [363, 103] width 10 height 8
checkbox input "true"
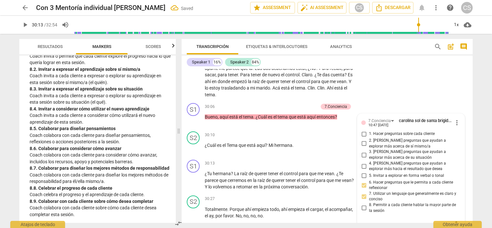
scroll to position [3441, 0]
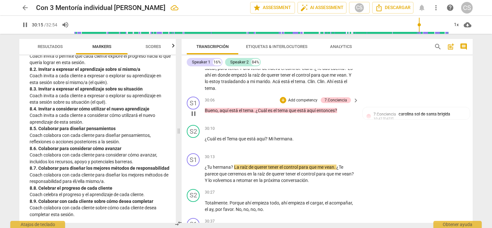
click at [291, 103] on p "Add competency" at bounding box center [302, 100] width 31 height 6
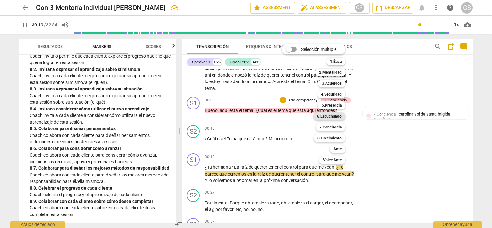
click at [328, 116] on b "6.Escuchando" at bounding box center [329, 116] width 24 height 8
type input "1820"
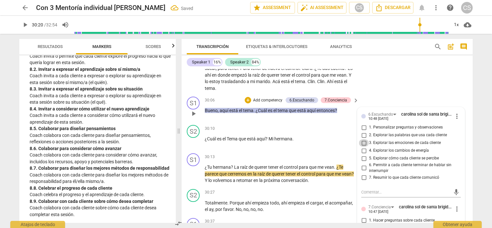
click at [362, 146] on input "3. Explorar las emociones de cada cliente" at bounding box center [363, 143] width 10 height 8
checkbox input "true"
click at [361, 162] on input "5. Explorar cómo cada cliente se percibe" at bounding box center [363, 158] width 10 height 8
checkbox input "true"
click at [23, 24] on span "play_arrow" at bounding box center [25, 25] width 8 height 8
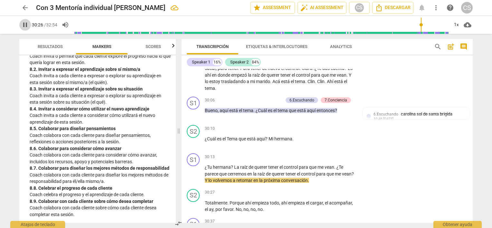
click at [24, 23] on span "pause" at bounding box center [25, 25] width 8 height 8
type input "1827"
click at [337, 158] on p "Add competency" at bounding box center [335, 157] width 31 height 6
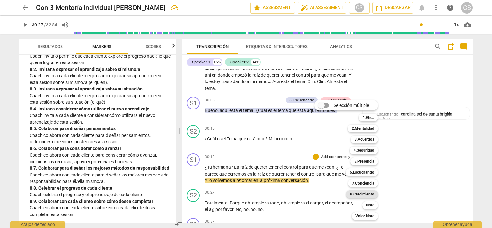
click at [367, 191] on b "8.Сrecimiento" at bounding box center [362, 194] width 24 height 8
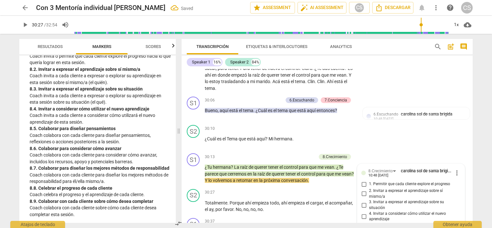
scroll to position [3577, 0]
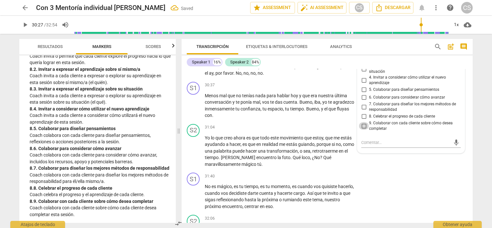
click at [362, 129] on input "9. Colaborar con cada cliente sobre cómo desea completar" at bounding box center [363, 126] width 10 height 8
checkbox input "true"
click at [364, 99] on input "6. Colaborar para considerar cómo avanzar" at bounding box center [363, 98] width 10 height 8
checkbox input "true"
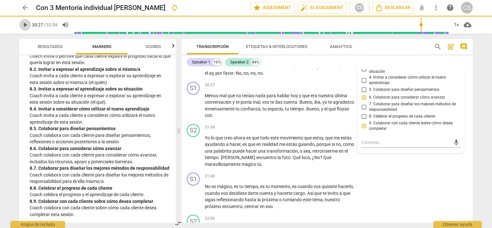
click at [24, 23] on span "play_arrow" at bounding box center [25, 25] width 8 height 8
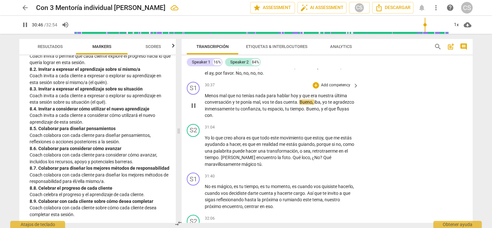
click at [336, 87] on p "Add competency" at bounding box center [335, 85] width 31 height 6
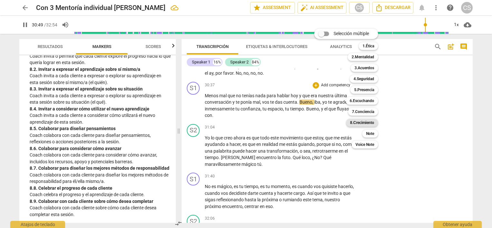
click at [362, 123] on b "8.Сrecimiento" at bounding box center [362, 123] width 24 height 8
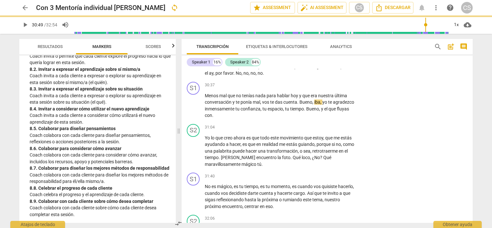
type input "1850"
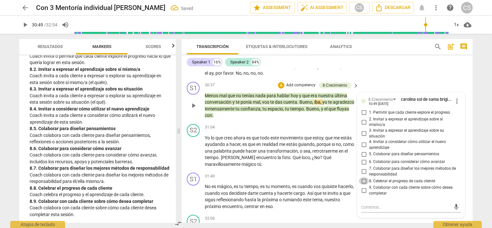
click at [362, 184] on input "8. Celebrar el progreso de cada cliente" at bounding box center [363, 181] width 10 height 8
checkbox input "true"
click at [362, 194] on input "9. Colaborar con cada cliente sobre cómo desea completar" at bounding box center [363, 191] width 10 height 8
checkbox input "true"
click at [24, 24] on span "play_arrow" at bounding box center [25, 25] width 8 height 8
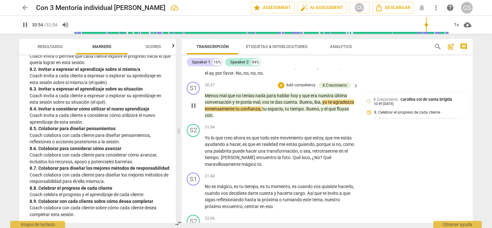
click at [293, 87] on p "Add competency" at bounding box center [300, 85] width 31 height 6
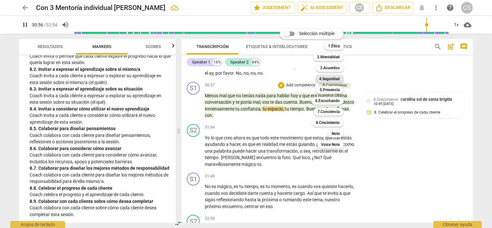
click at [324, 75] on b "4.Seguridad" at bounding box center [329, 79] width 21 height 8
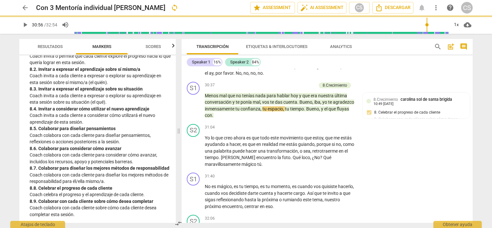
type input "1857"
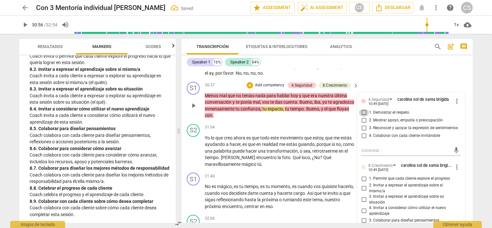
click at [363, 116] on input "1. Demostrar el respeto" at bounding box center [363, 113] width 10 height 8
checkbox input "true"
click at [362, 139] on input "4. Colaborar con cada cliente invitándole" at bounding box center [363, 136] width 10 height 8
checkbox input "true"
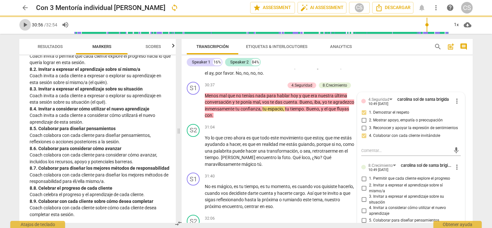
click at [26, 24] on span "play_arrow" at bounding box center [25, 25] width 8 height 8
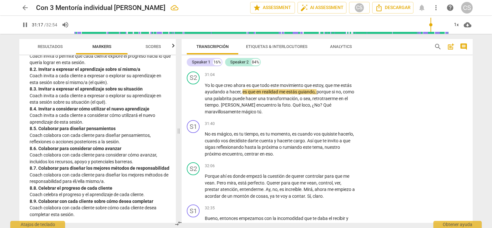
scroll to position [3642, 0]
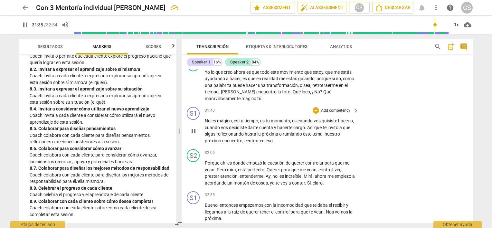
click at [328, 113] on p "Add competency" at bounding box center [335, 111] width 31 height 6
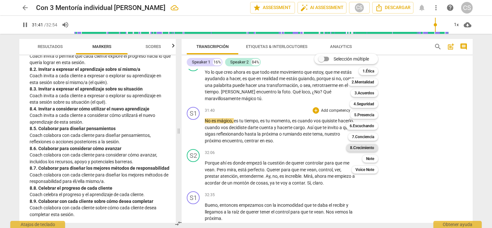
click at [359, 148] on b "8.Сrecimiento" at bounding box center [362, 148] width 24 height 8
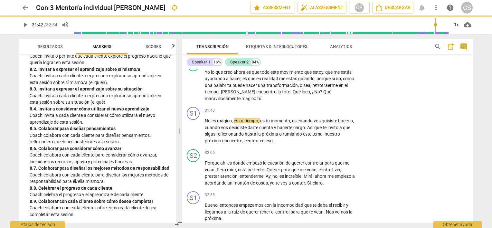
type input "1902"
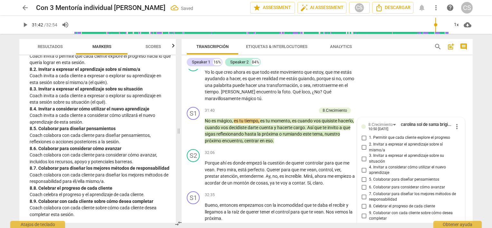
scroll to position [3727, 0]
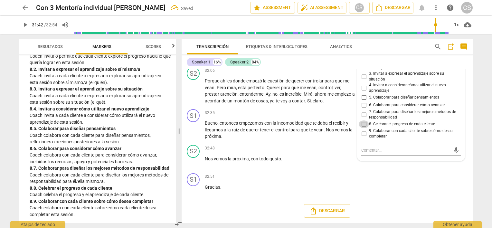
click at [363, 124] on input "8. Celebrar el progreso de cada cliente" at bounding box center [363, 124] width 10 height 8
checkbox input "true"
click at [360, 89] on input "4. Invitar a considerar cómo utilizar el nuevo aprendizaje" at bounding box center [363, 88] width 10 height 8
checkbox input "true"
click at [362, 115] on input "7. Colaborar para diseñar los mejores métodos de responsabilidad" at bounding box center [363, 115] width 10 height 8
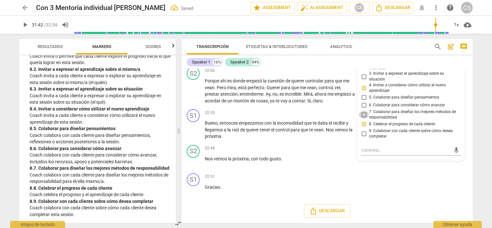
checkbox input "true"
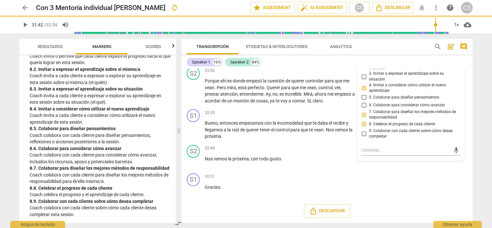
click at [24, 26] on span "play_arrow" at bounding box center [25, 25] width 8 height 8
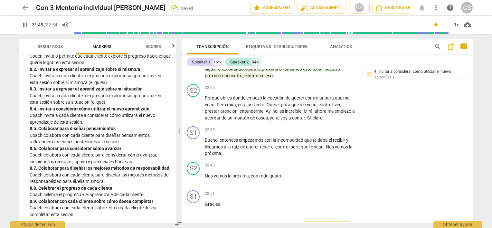
scroll to position [3694, 0]
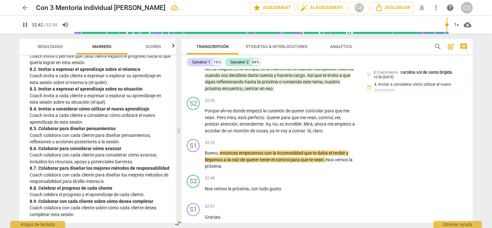
type input "1963"
click at [24, 8] on span "arrow_back" at bounding box center [25, 8] width 8 height 8
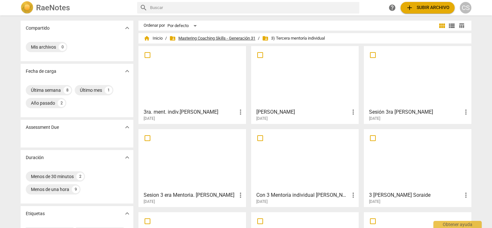
click at [196, 36] on span "folder_shared Mastering Coaching Skills - Generación 31" at bounding box center [212, 38] width 86 height 6
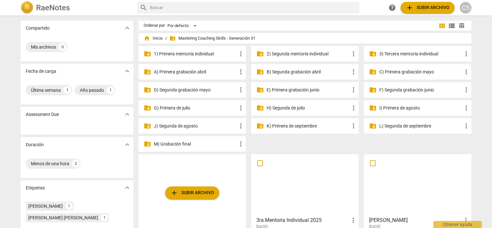
click at [277, 52] on p "2) Segunda mentoría individual" at bounding box center [307, 54] width 83 height 7
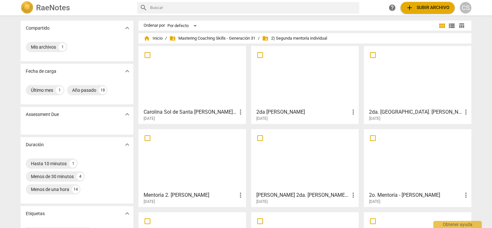
click at [167, 110] on h3 "Carolina Sol de Santa [PERSON_NAME] segunda mentoria" at bounding box center [189, 112] width 93 height 8
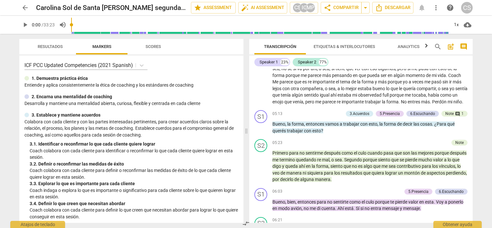
scroll to position [423, 0]
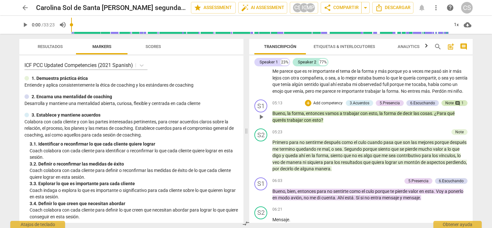
click at [455, 106] on span "comment" at bounding box center [457, 103] width 5 height 5
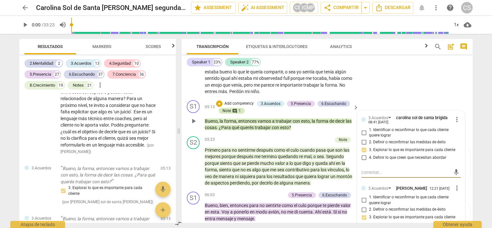
scroll to position [797, 0]
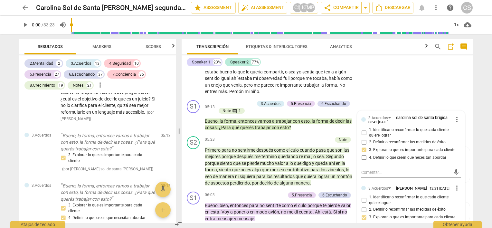
click at [175, 103] on div "Resultados Markers Scores 2.Mentalidad 2 3.Acuerdos 13 4.Seguridad 10 5.Presenc…" at bounding box center [96, 131] width 164 height 194
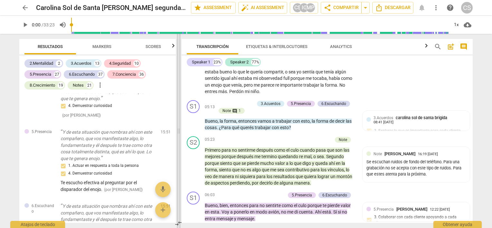
scroll to position [3879, 0]
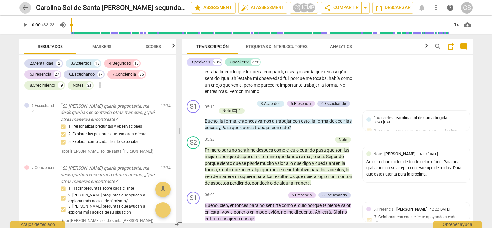
click at [26, 8] on span "arrow_back" at bounding box center [25, 8] width 8 height 8
